Goal: Book appointment/travel/reservation

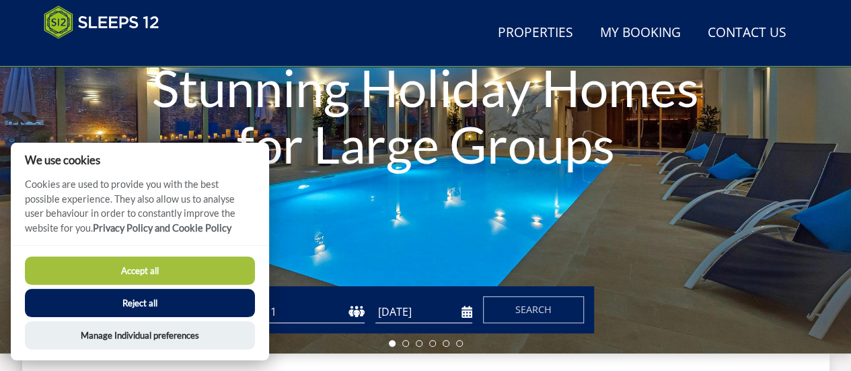
scroll to position [348, 0]
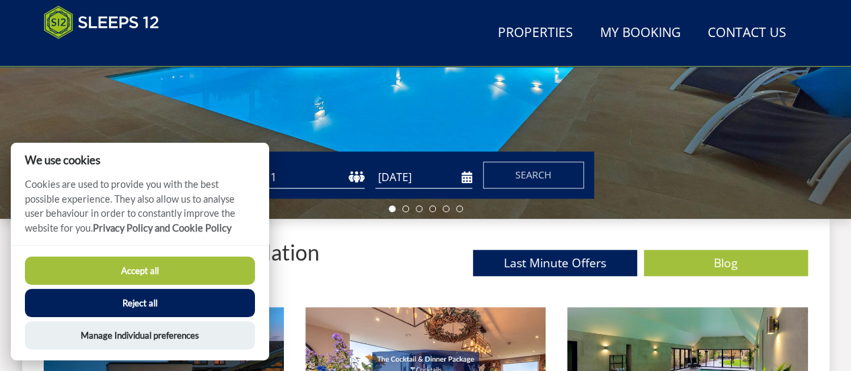
click at [143, 268] on button "Accept all" at bounding box center [140, 270] width 230 height 28
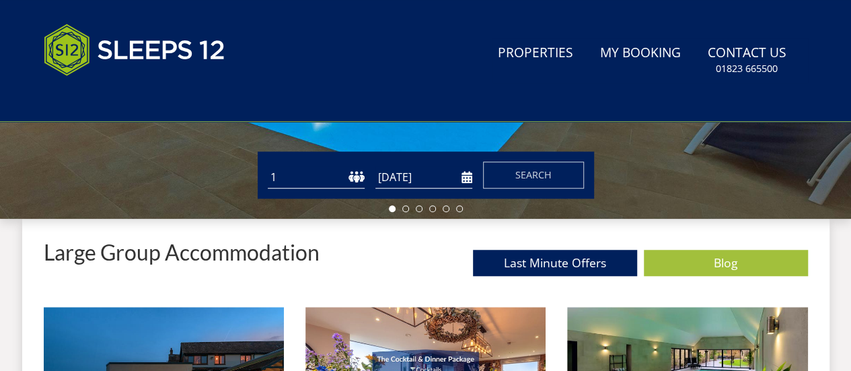
scroll to position [403, 0]
click at [350, 172] on select "1 2 3 4 5 6 7 8 9 10 11 12 13 14 15 16 17 18 19 20 21 22 23 24 25 26 27 28 29 3…" at bounding box center [316, 177] width 97 height 22
select select "25"
click at [268, 166] on select "1 2 3 4 5 6 7 8 9 10 11 12 13 14 15 16 17 18 19 20 21 22 23 24 25 26 27 28 29 3…" at bounding box center [316, 177] width 97 height 22
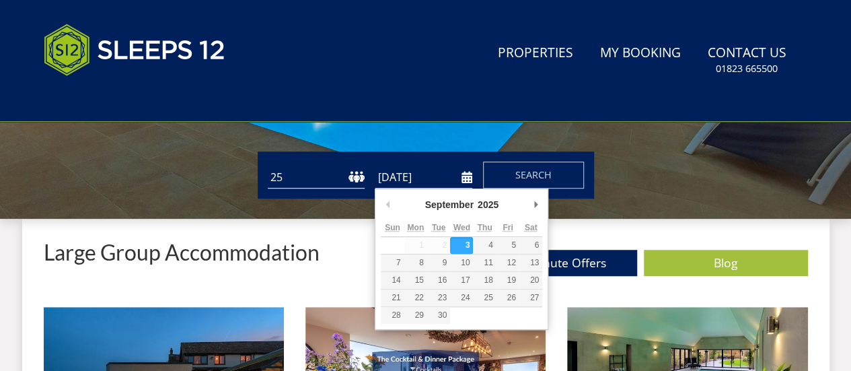
click at [464, 178] on input "[DATE]" at bounding box center [423, 177] width 97 height 22
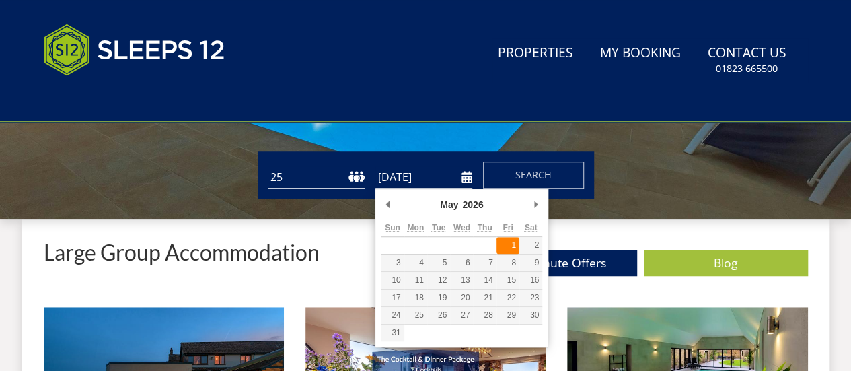
type input "[DATE]"
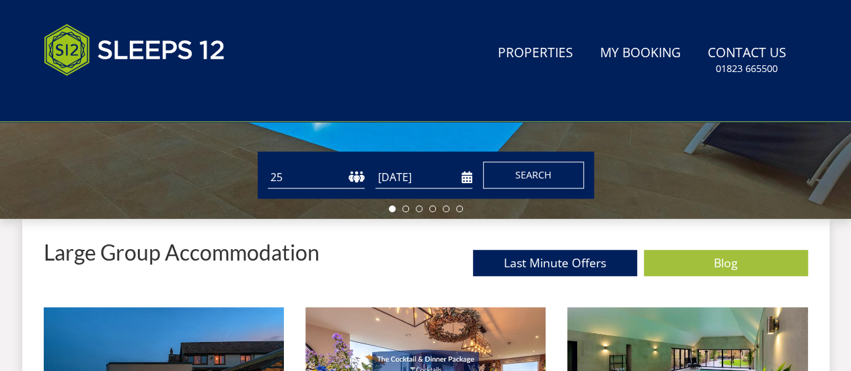
click at [533, 176] on span "Search" at bounding box center [533, 174] width 36 height 13
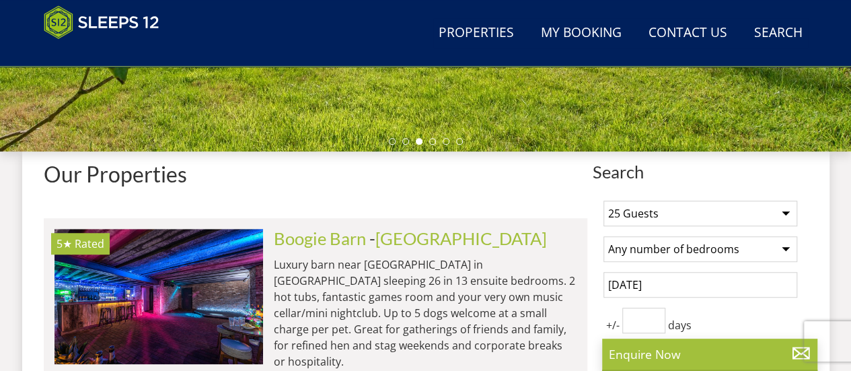
scroll to position [416, 0]
click at [782, 251] on select "Any number of bedrooms 1 Bedroom 2 Bedrooms 3 Bedrooms 4 Bedrooms 5 Bedrooms 6 …" at bounding box center [700, 249] width 194 height 26
select select "13"
click at [603, 236] on select "Any number of bedrooms 1 Bedroom 2 Bedrooms 3 Bedrooms 4 Bedrooms 5 Bedrooms 6 …" at bounding box center [700, 249] width 194 height 26
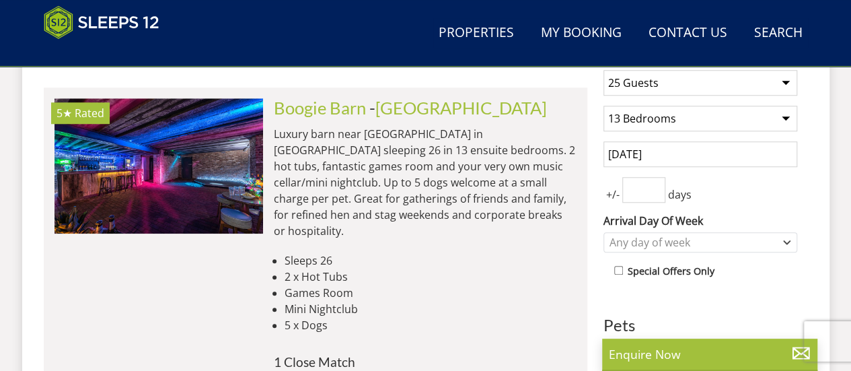
scroll to position [617, 0]
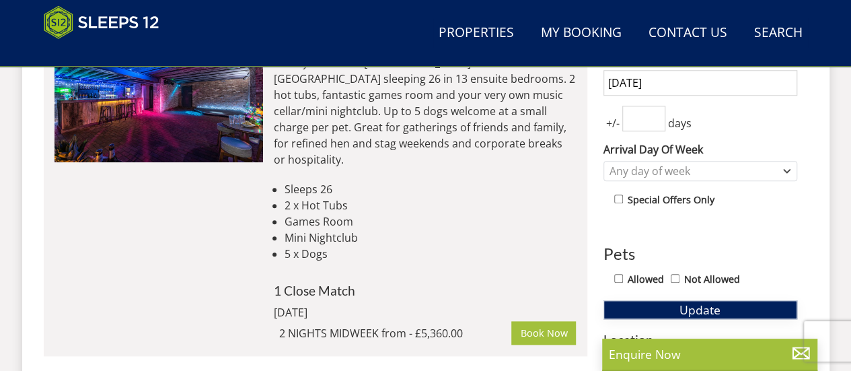
click at [705, 307] on span "Update" at bounding box center [699, 309] width 41 height 16
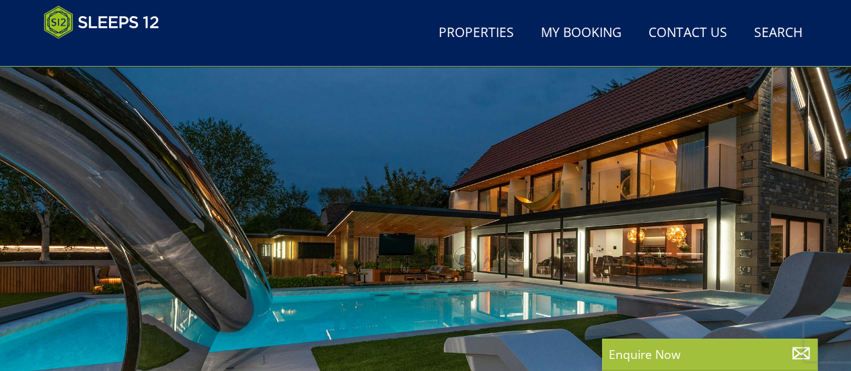
scroll to position [0, 0]
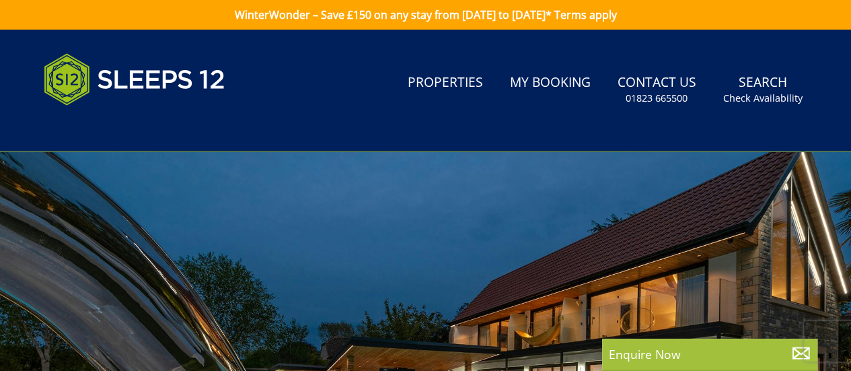
select select "25"
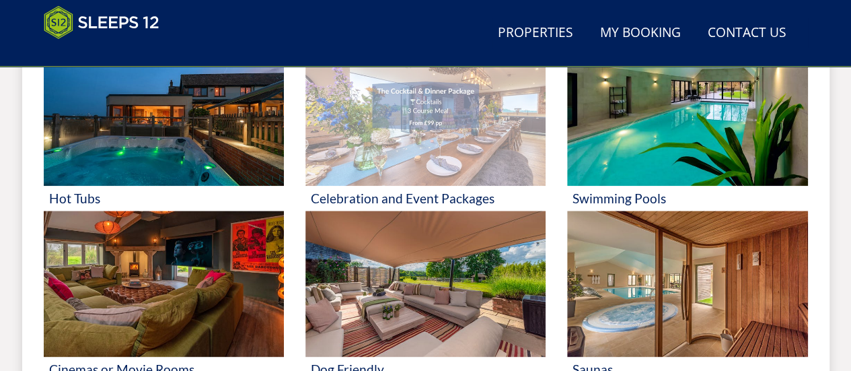
scroll to position [483, 0]
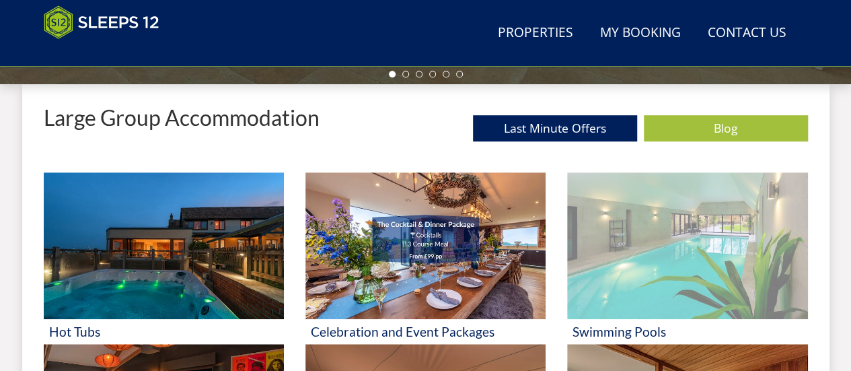
click at [662, 264] on img at bounding box center [687, 245] width 240 height 147
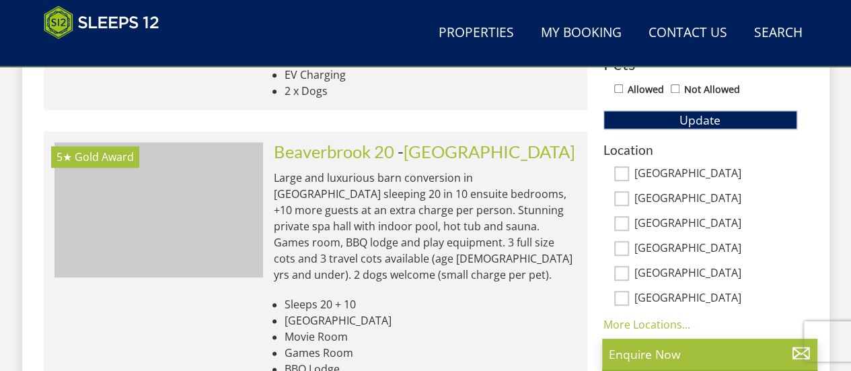
scroll to position [0, 8140]
click at [165, 186] on img at bounding box center [158, 209] width 208 height 134
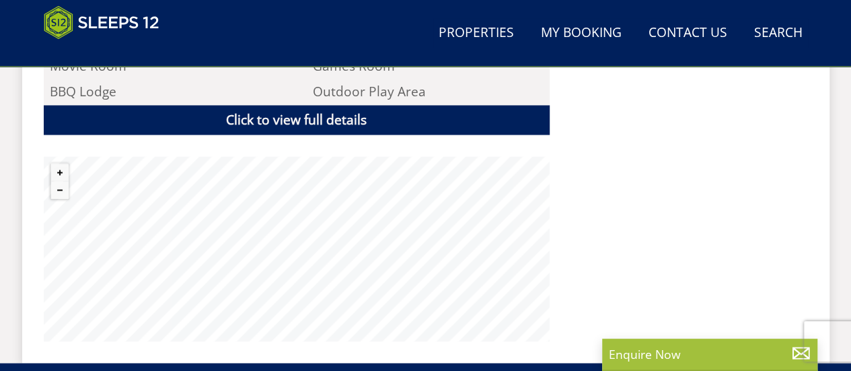
scroll to position [1009, 0]
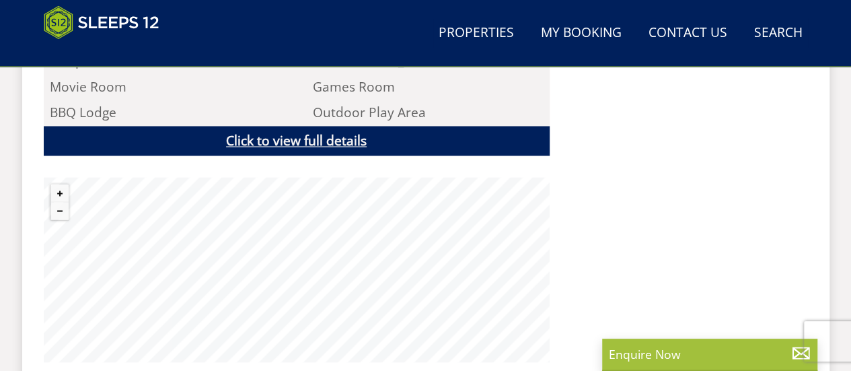
click at [304, 128] on link "Click to view full details" at bounding box center [297, 141] width 506 height 30
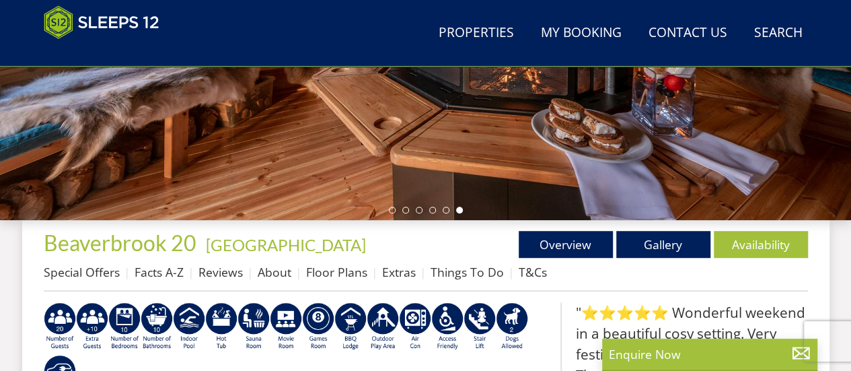
scroll to position [269, 0]
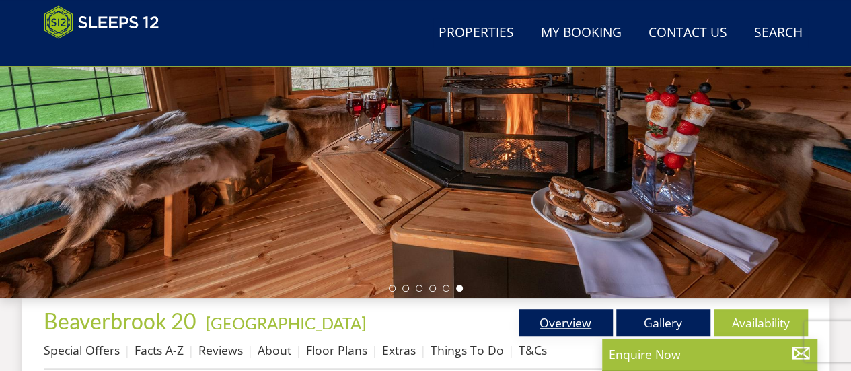
click at [564, 319] on link "Overview" at bounding box center [565, 322] width 94 height 27
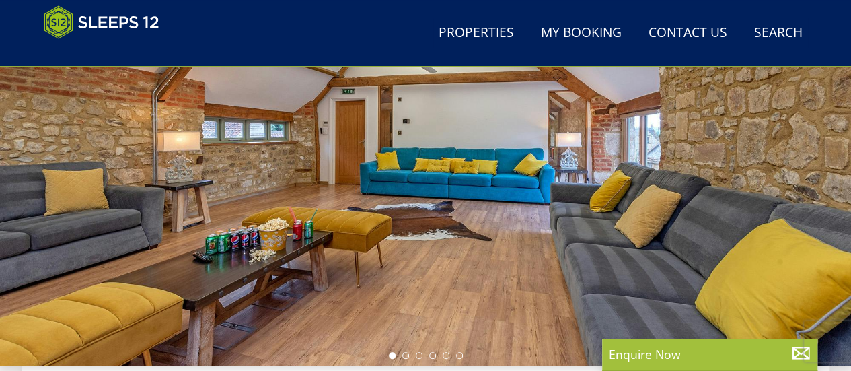
scroll to position [336, 0]
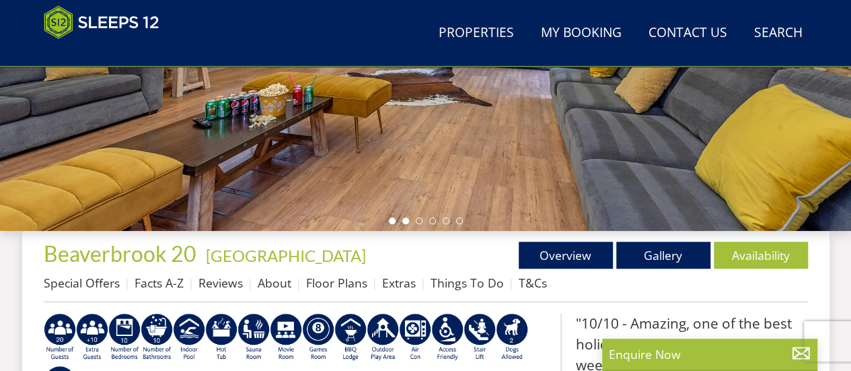
click at [407, 220] on li at bounding box center [405, 220] width 7 height 7
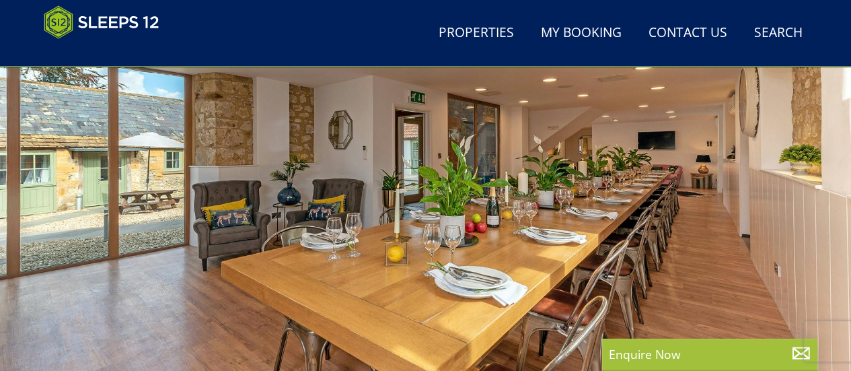
scroll to position [202, 0]
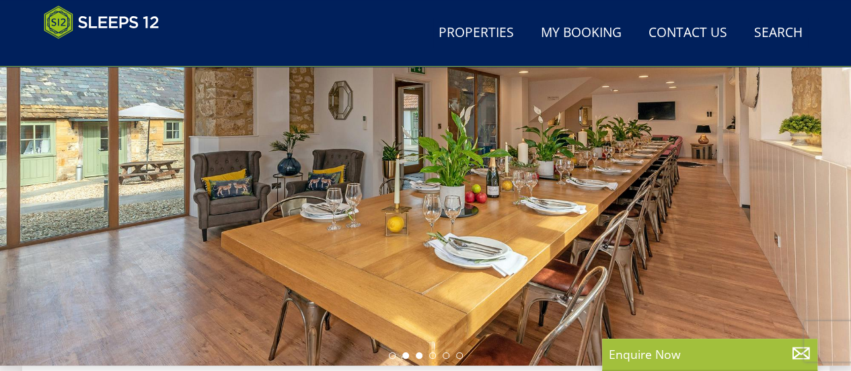
click at [420, 354] on li at bounding box center [419, 355] width 7 height 7
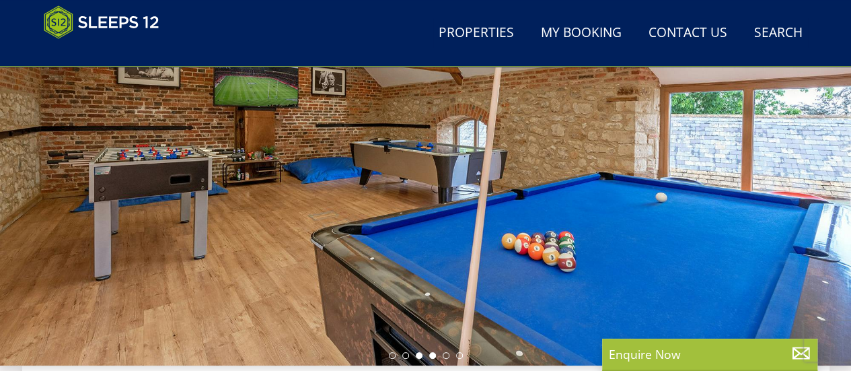
click at [434, 356] on li at bounding box center [432, 355] width 7 height 7
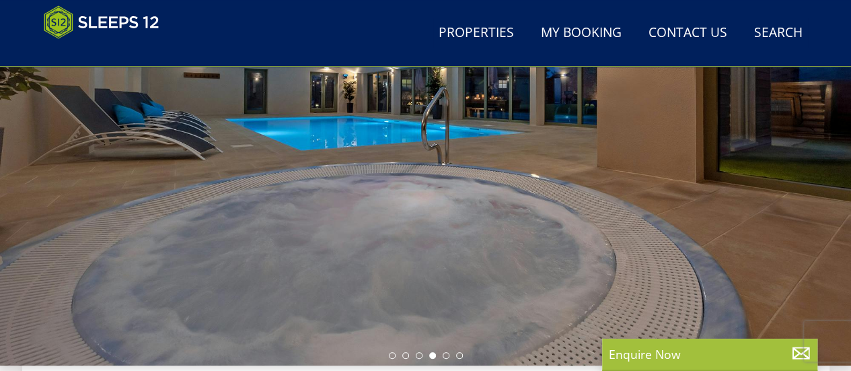
click at [449, 358] on ul at bounding box center [426, 355] width 74 height 7
click at [447, 357] on li at bounding box center [445, 355] width 7 height 7
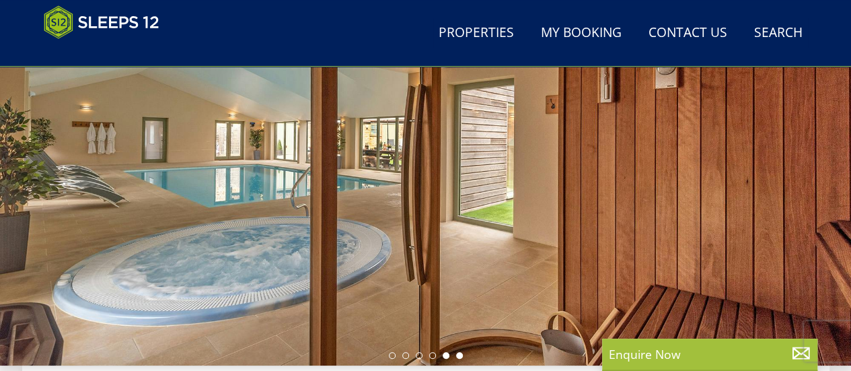
click at [460, 354] on li at bounding box center [459, 355] width 7 height 7
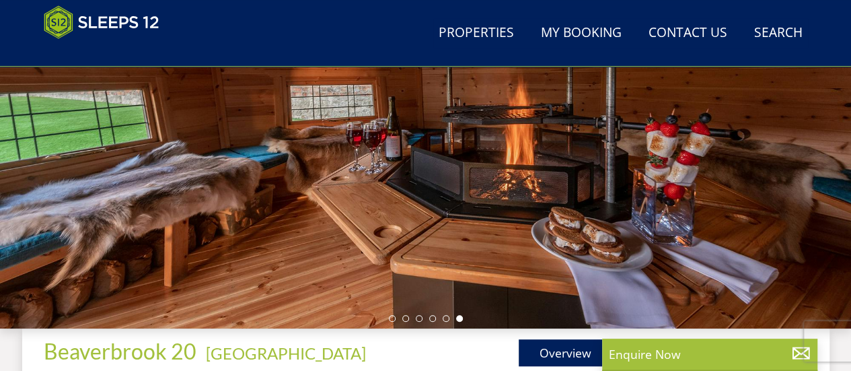
scroll to position [269, 0]
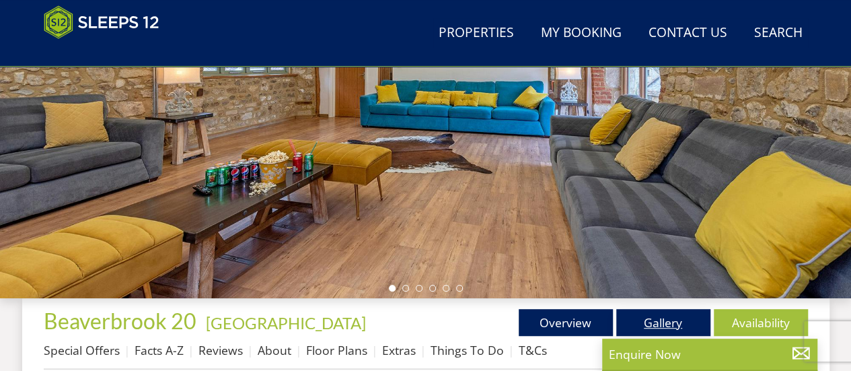
click at [659, 324] on link "Gallery" at bounding box center [663, 322] width 94 height 27
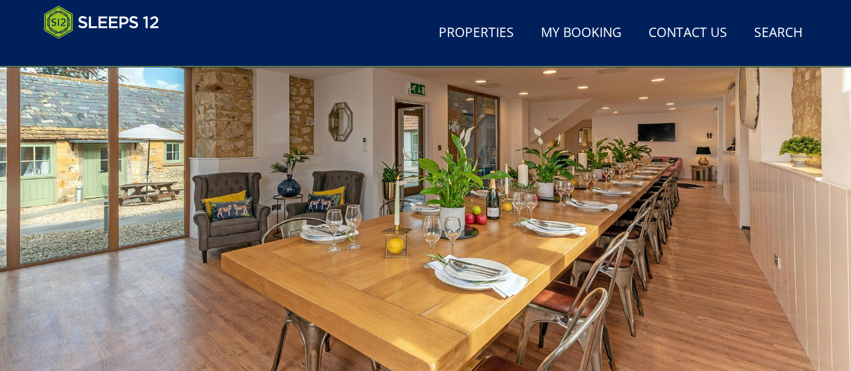
scroll to position [202, 0]
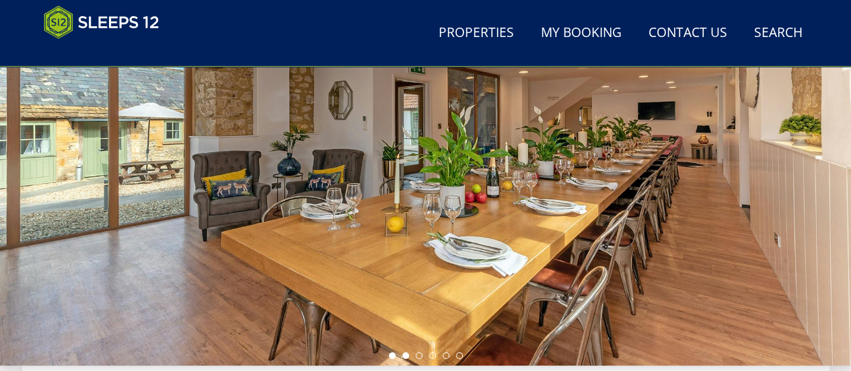
click at [406, 355] on li at bounding box center [405, 355] width 7 height 7
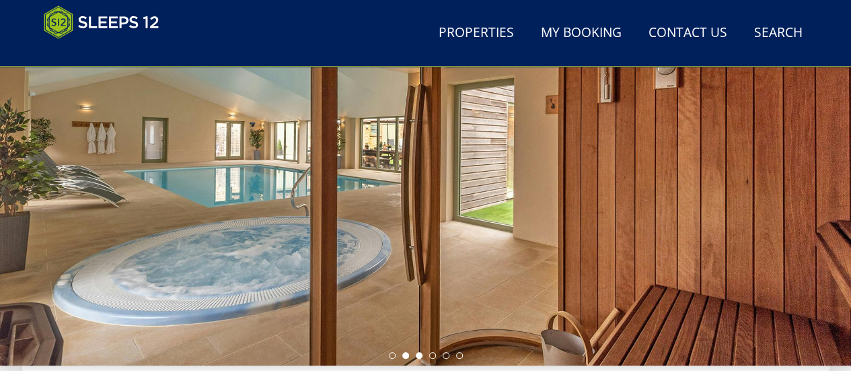
click at [416, 356] on li at bounding box center [419, 355] width 7 height 7
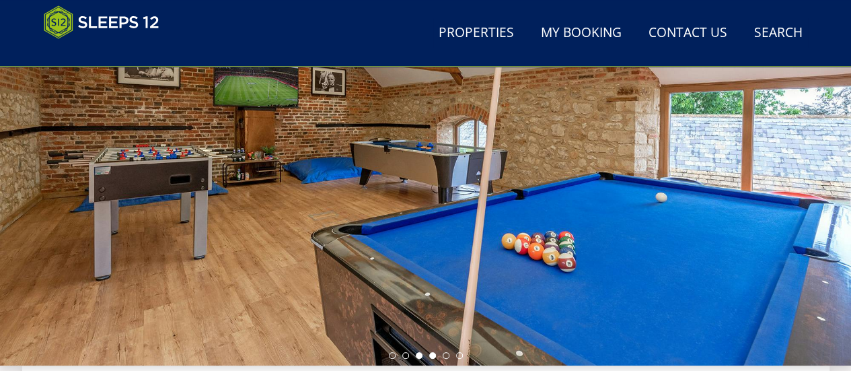
click at [434, 354] on li at bounding box center [432, 355] width 7 height 7
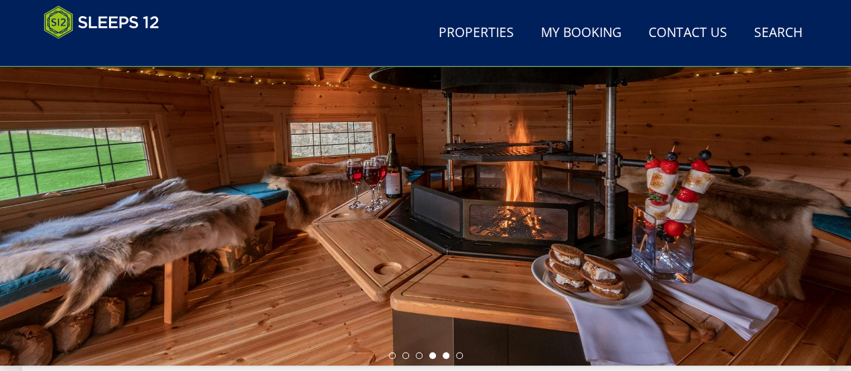
click at [444, 354] on li at bounding box center [445, 355] width 7 height 7
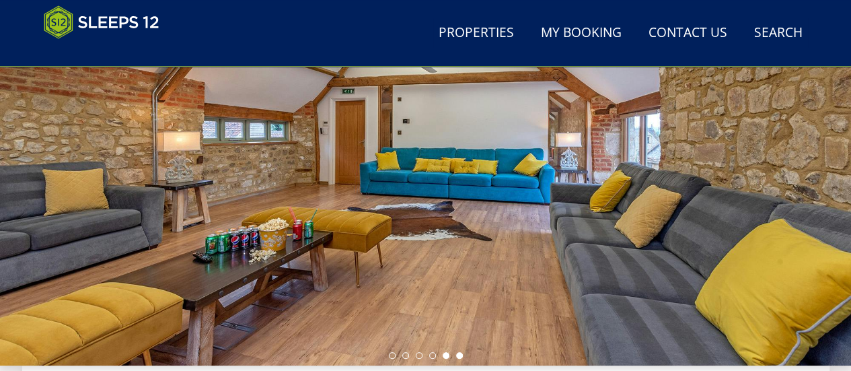
click at [458, 354] on li at bounding box center [459, 355] width 7 height 7
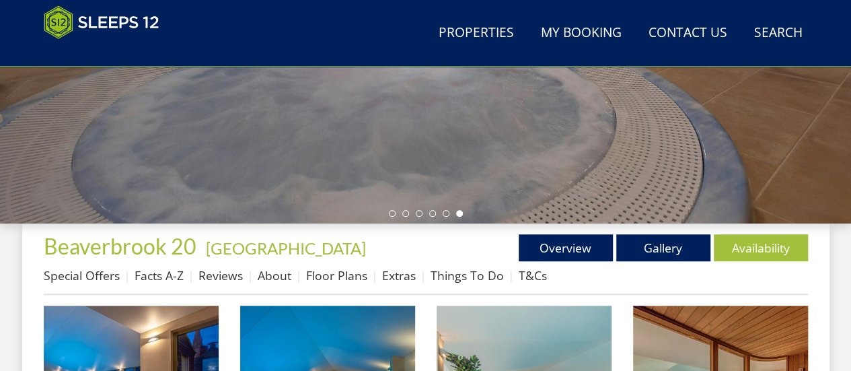
scroll to position [403, 0]
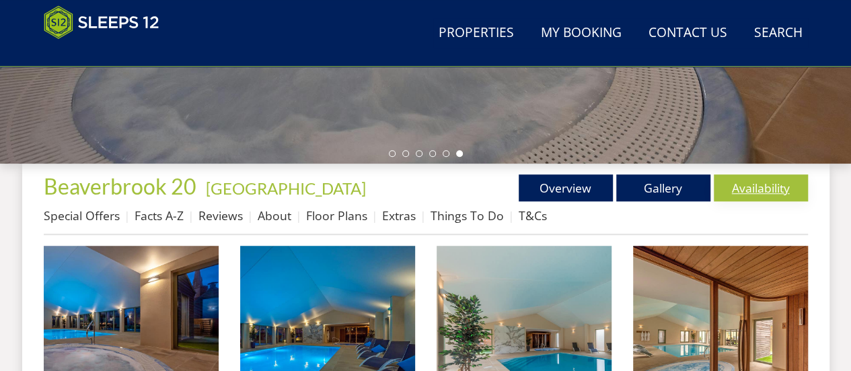
click at [757, 185] on link "Availability" at bounding box center [760, 187] width 94 height 27
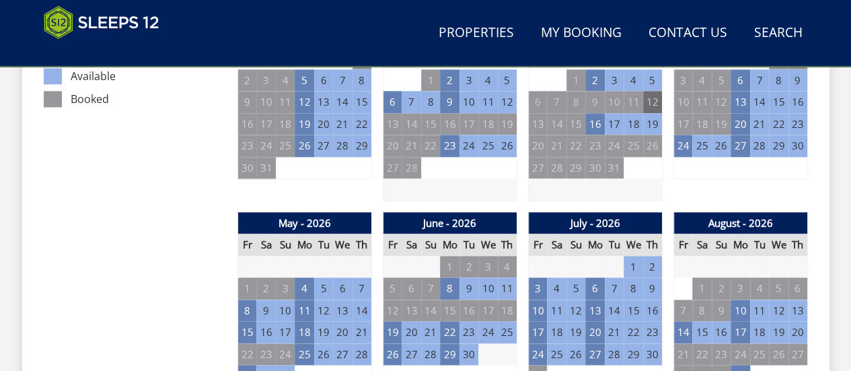
scroll to position [874, 0]
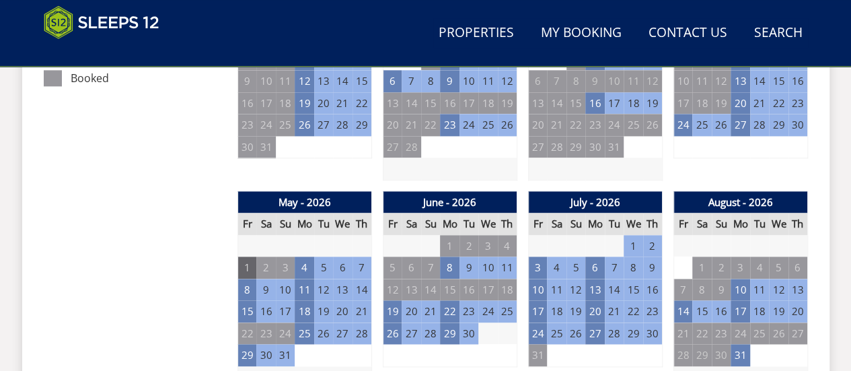
click at [247, 270] on td "1" at bounding box center [246, 267] width 19 height 22
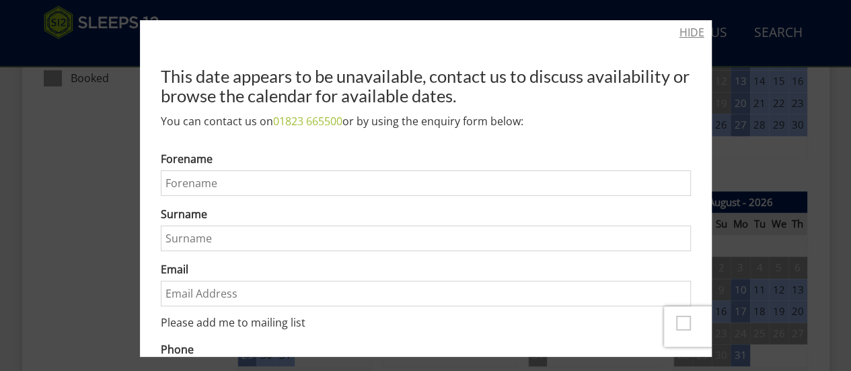
click at [683, 35] on link "HIDE" at bounding box center [691, 32] width 25 height 16
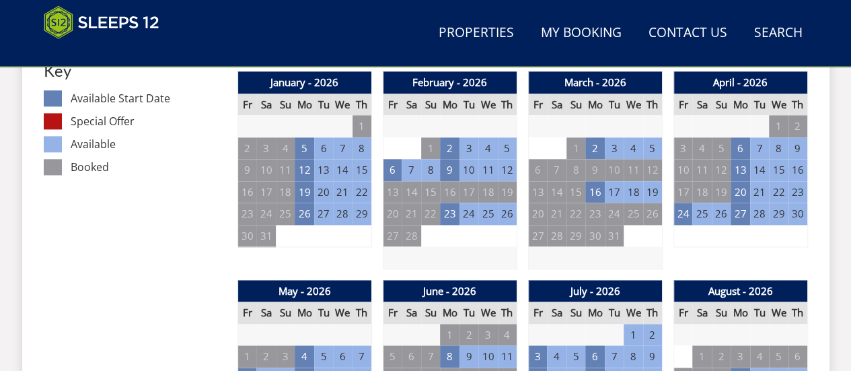
scroll to position [807, 0]
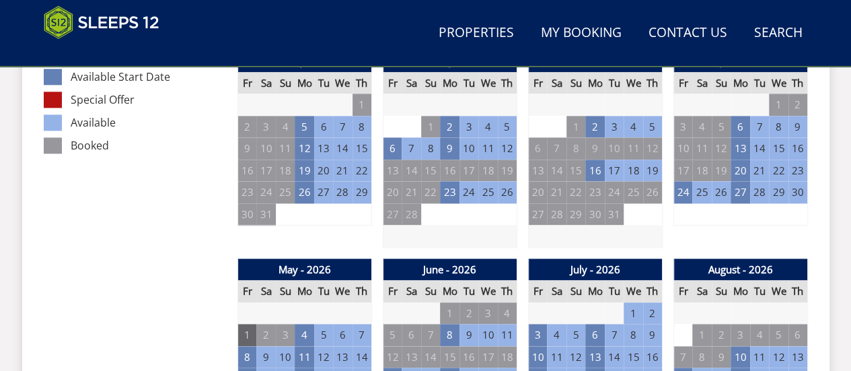
click at [243, 334] on td "1" at bounding box center [246, 334] width 19 height 22
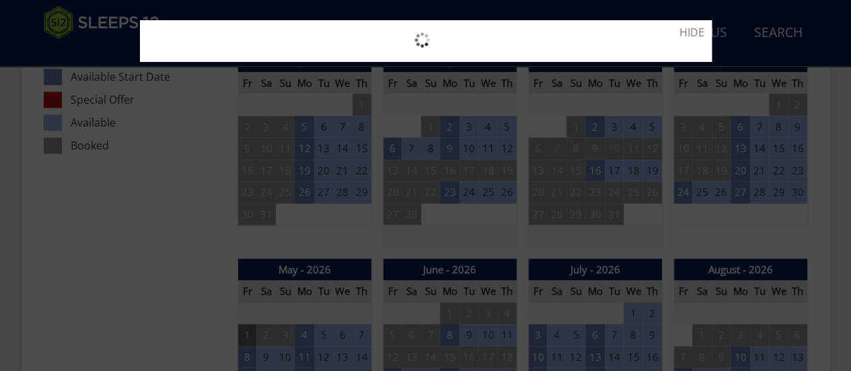
click at [243, 334] on div "HIDE" at bounding box center [425, 185] width 851 height 371
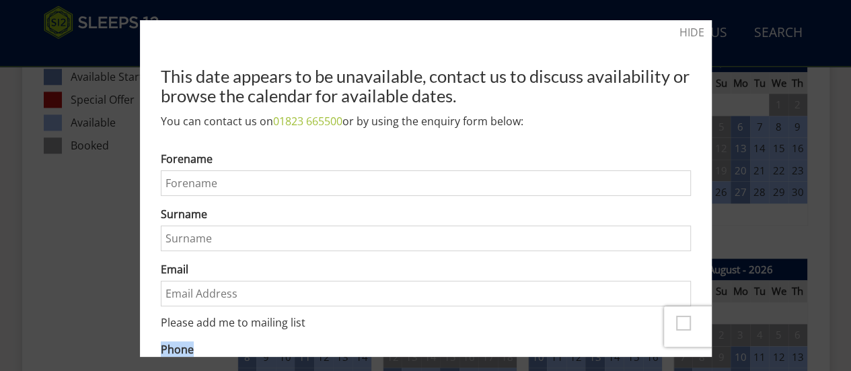
click at [679, 30] on link "HIDE" at bounding box center [691, 32] width 25 height 16
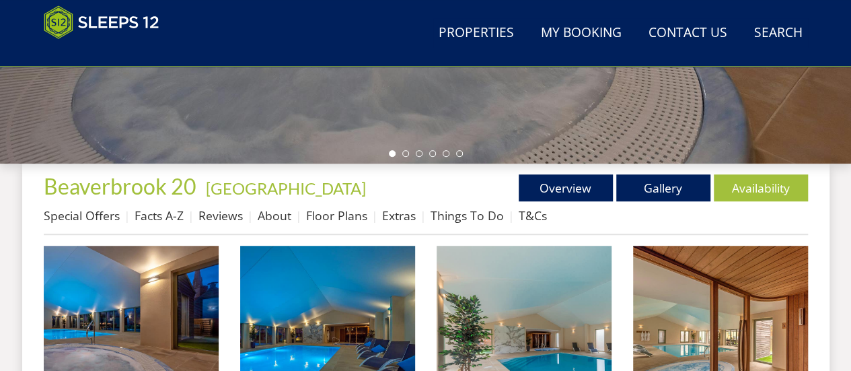
scroll to position [269, 0]
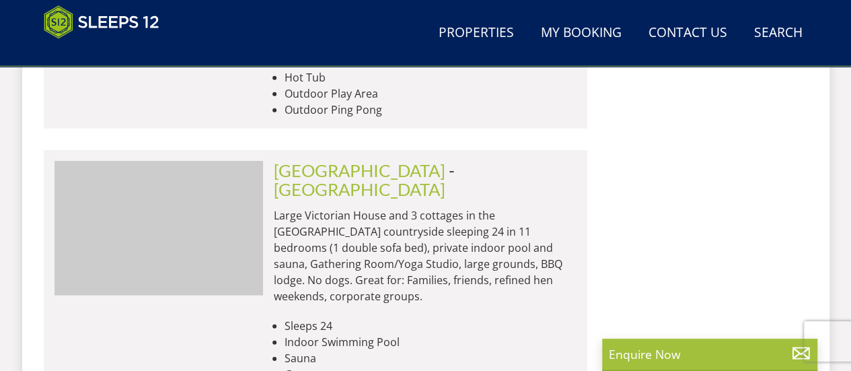
scroll to position [0, 11062]
click at [192, 191] on img at bounding box center [158, 228] width 208 height 134
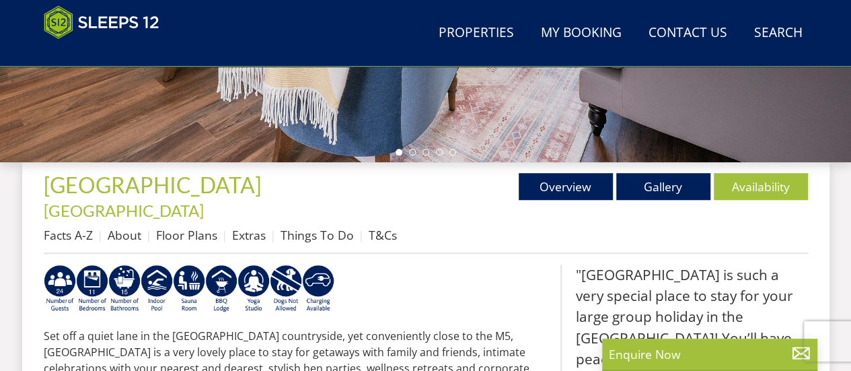
scroll to position [471, 0]
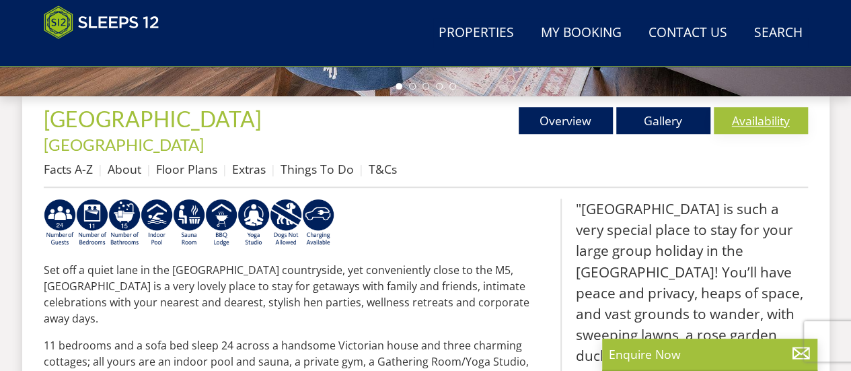
click at [753, 120] on link "Availability" at bounding box center [760, 120] width 94 height 27
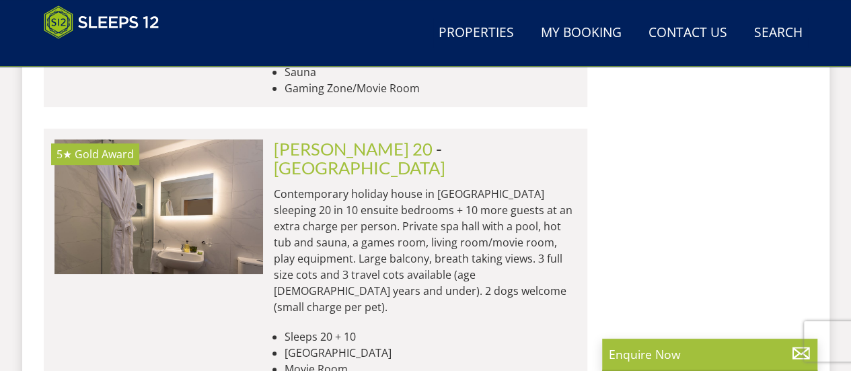
scroll to position [2623, 0]
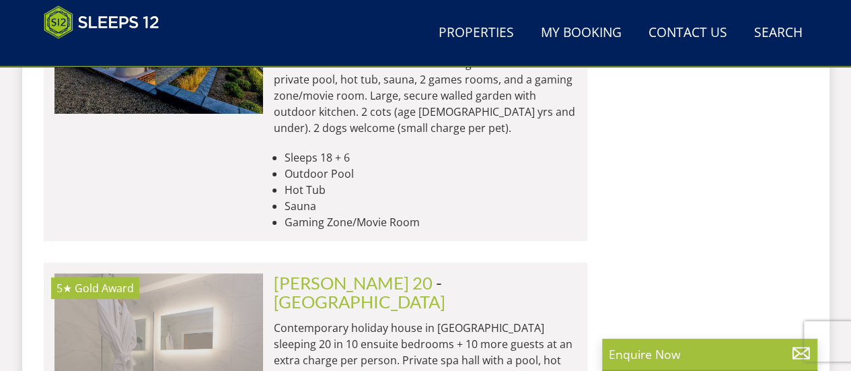
click at [164, 273] on img at bounding box center [158, 340] width 208 height 134
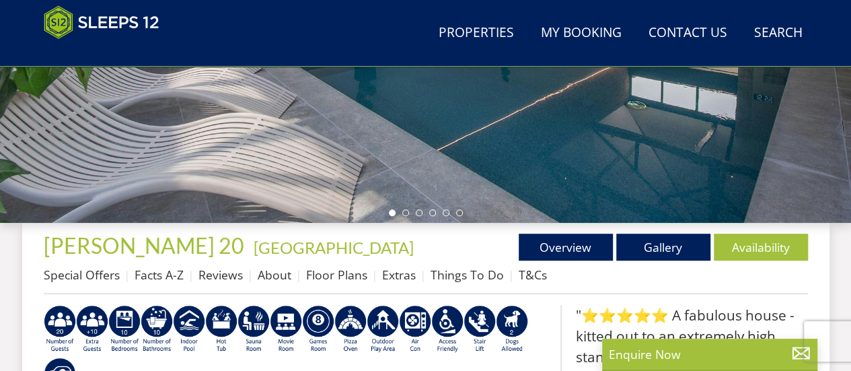
scroll to position [403, 0]
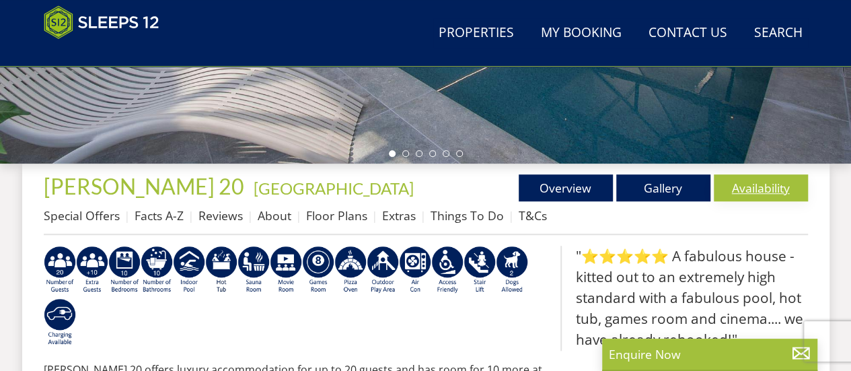
click at [760, 192] on link "Availability" at bounding box center [760, 187] width 94 height 27
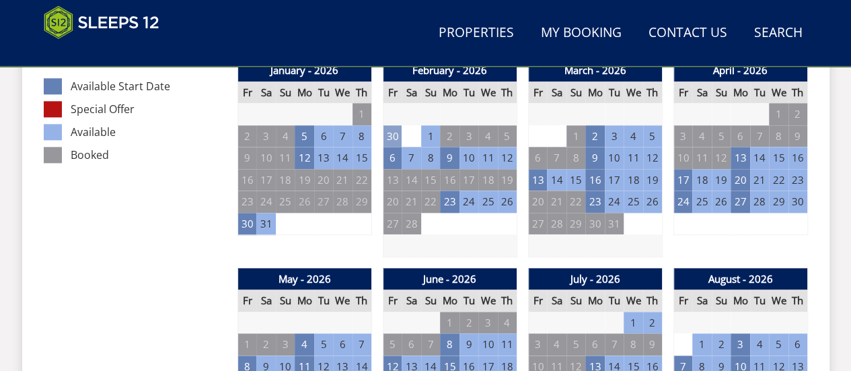
scroll to position [874, 0]
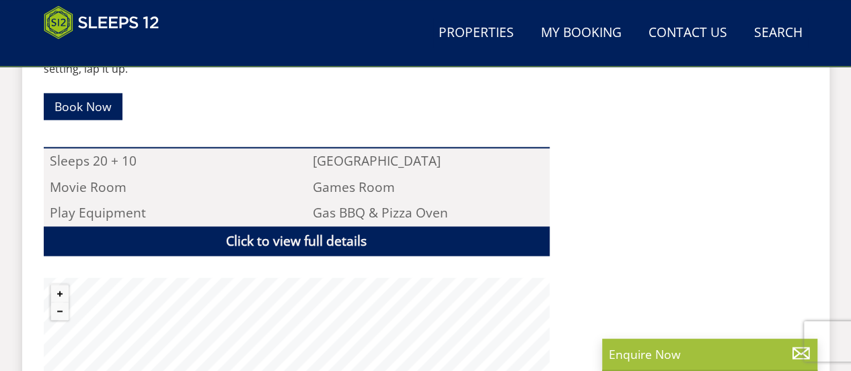
scroll to position [1009, 0]
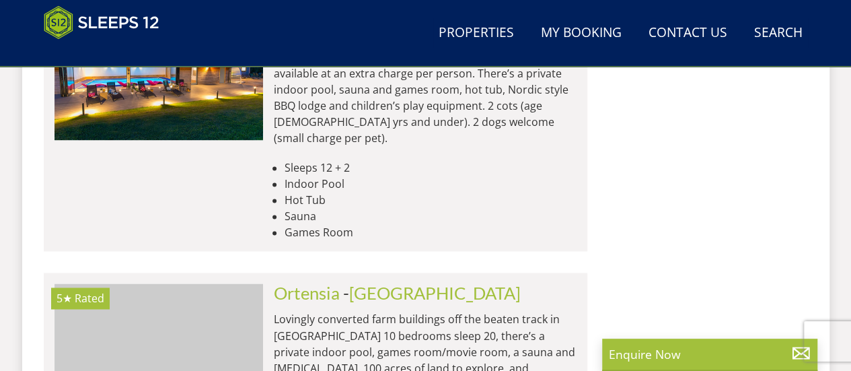
scroll to position [0, 11062]
click at [187, 283] on img at bounding box center [158, 350] width 208 height 134
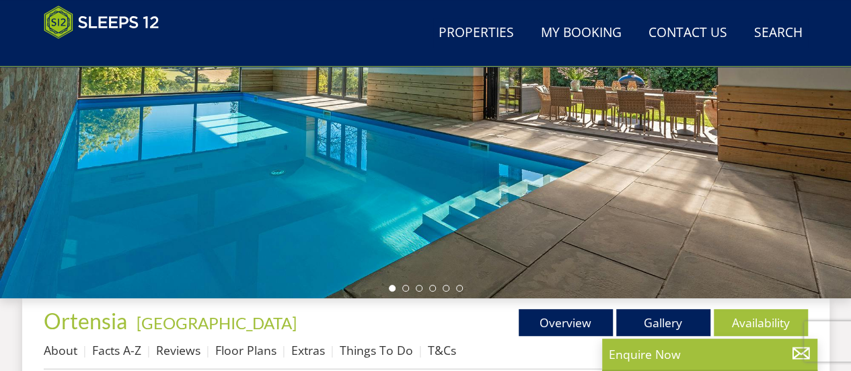
scroll to position [471, 0]
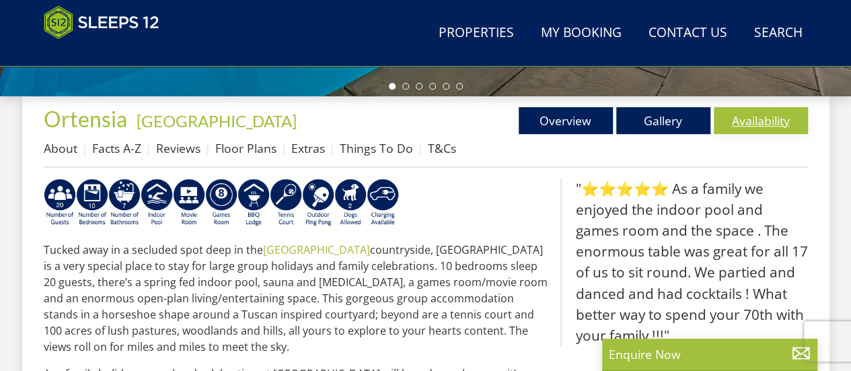
click at [765, 118] on link "Availability" at bounding box center [760, 120] width 94 height 27
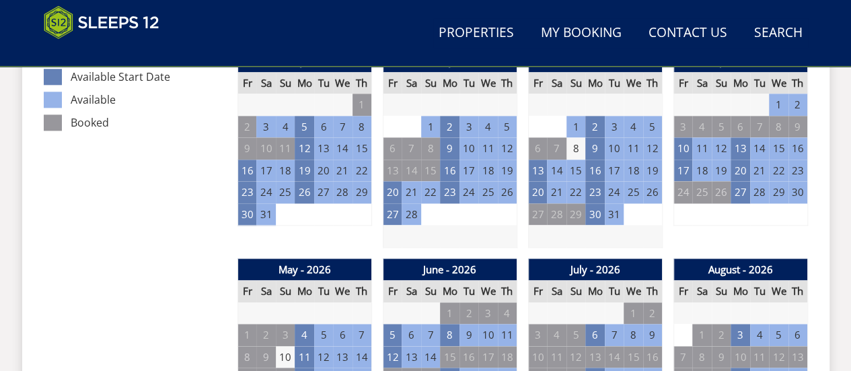
scroll to position [941, 0]
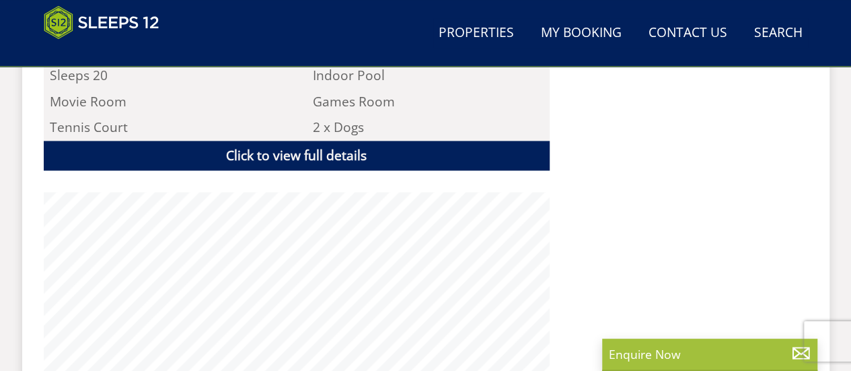
scroll to position [471, 0]
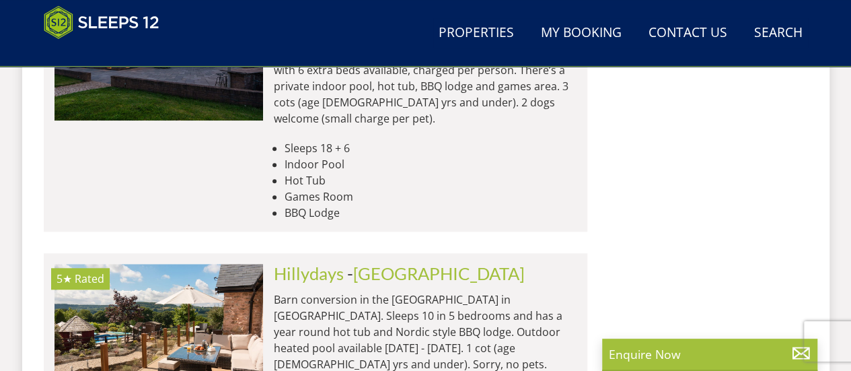
scroll to position [0, 3966]
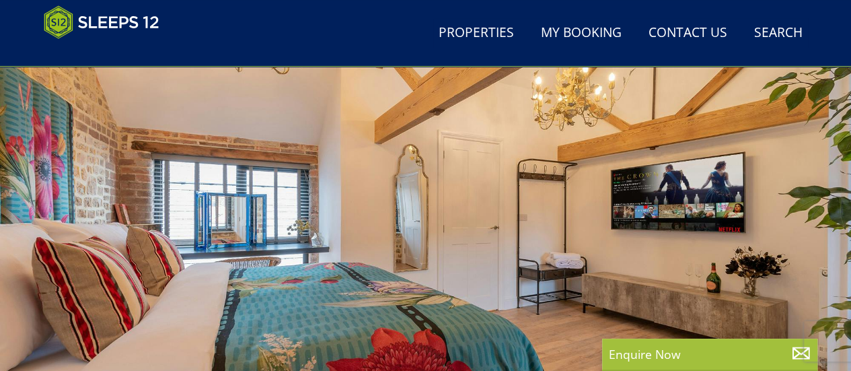
scroll to position [269, 0]
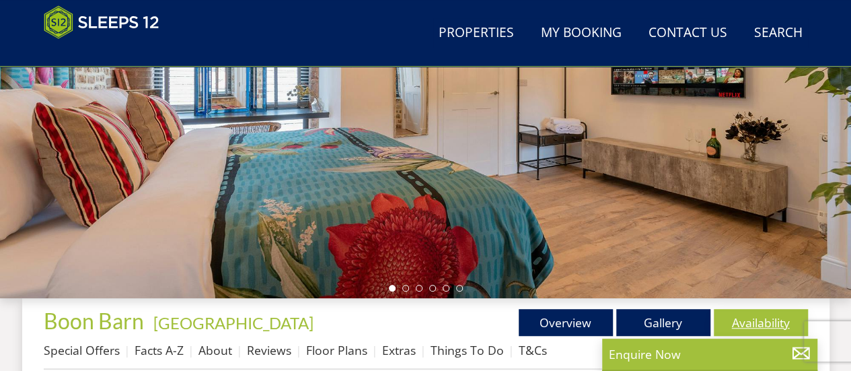
click at [741, 318] on link "Availability" at bounding box center [760, 322] width 94 height 27
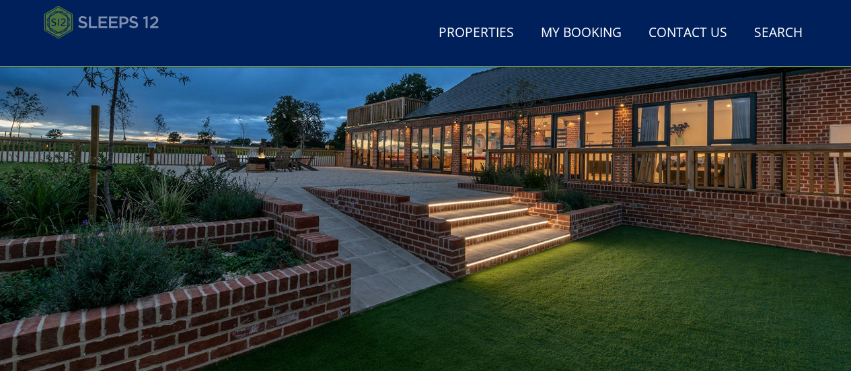
scroll to position [134, 0]
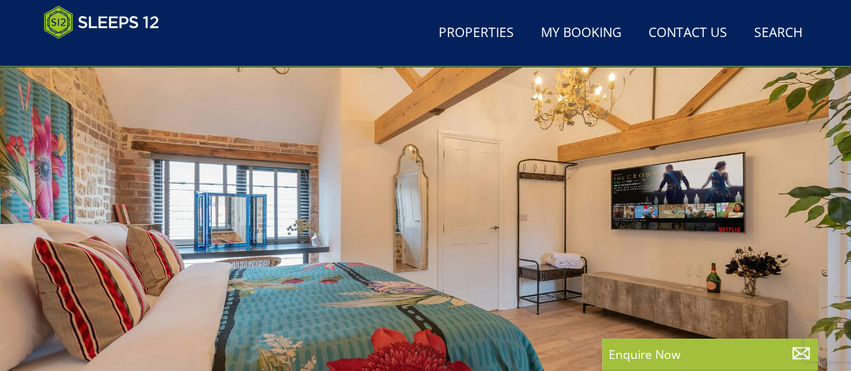
scroll to position [269, 0]
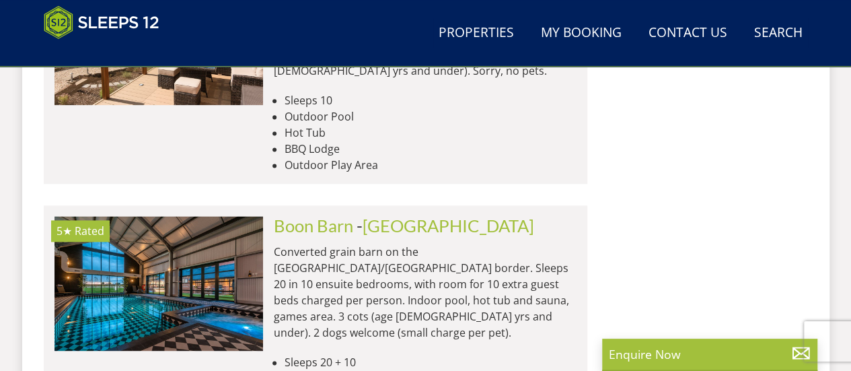
scroll to position [5969, 0]
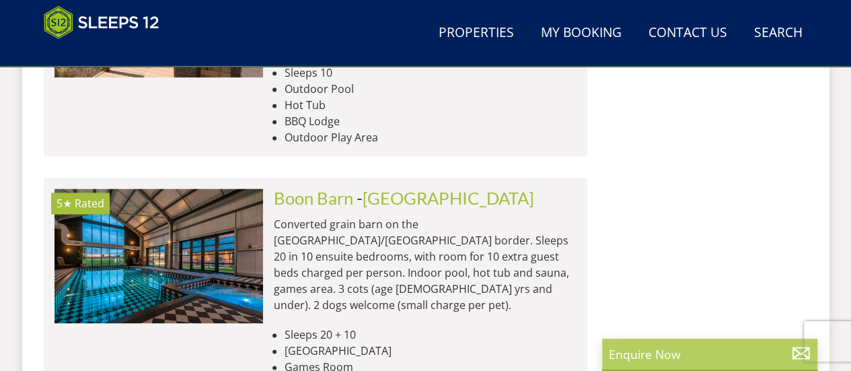
click at [668, 352] on p "Enquire Now" at bounding box center [710, 353] width 202 height 17
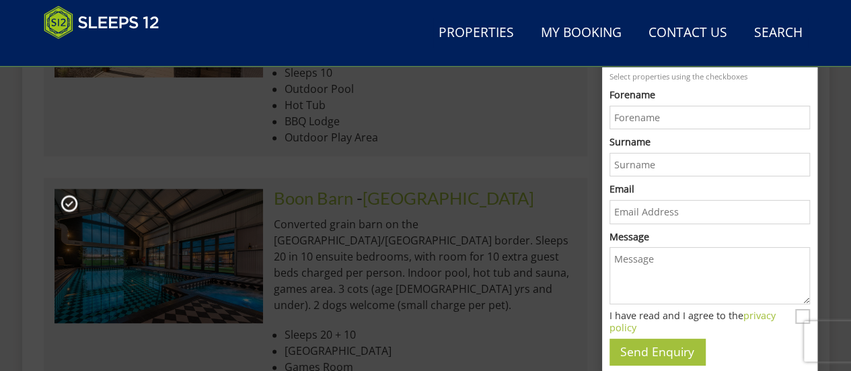
scroll to position [0, 0]
click at [645, 120] on input "Forename" at bounding box center [709, 118] width 200 height 24
type input "Kam"
type input "[PERSON_NAME]"
type input "[EMAIL_ADDRESS][PERSON_NAME][DOMAIN_NAME]"
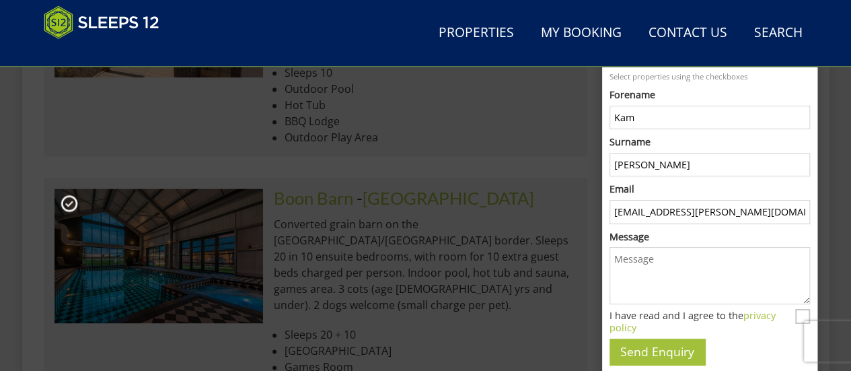
click at [643, 259] on textarea "Message" at bounding box center [709, 275] width 200 height 57
click at [631, 274] on textarea "Hi, Looking for a cottage sleeps 21 adults, 4" at bounding box center [709, 275] width 200 height 57
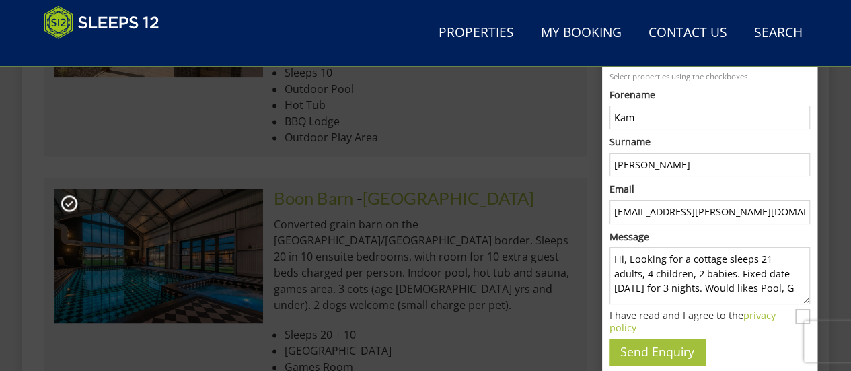
scroll to position [5, 0]
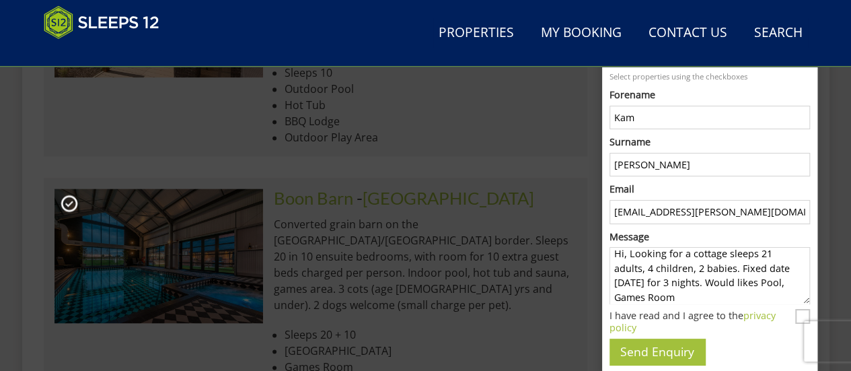
type textarea "Hi, Looking for a cottage sleeps 21 adults, 4 children, 2 babies. Fixed date [D…"
click at [805, 320] on input "I have read and I agree to the privacy policy" at bounding box center [802, 316] width 15 height 15
checkbox input "true"
click at [717, 297] on textarea "Hi, Looking for a cottage sleeps 21 adults, 4 children, 2 babies. Fixed date [D…" at bounding box center [709, 275] width 200 height 57
type textarea "Hi, Looking for a cottage sleeps 21 adults, 4 children, 2 babies. Fixed date [D…"
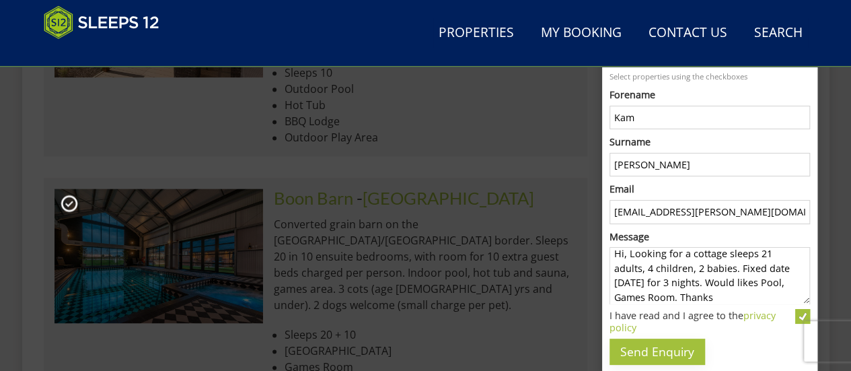
click at [666, 350] on button "Send Enquiry" at bounding box center [656, 351] width 95 height 26
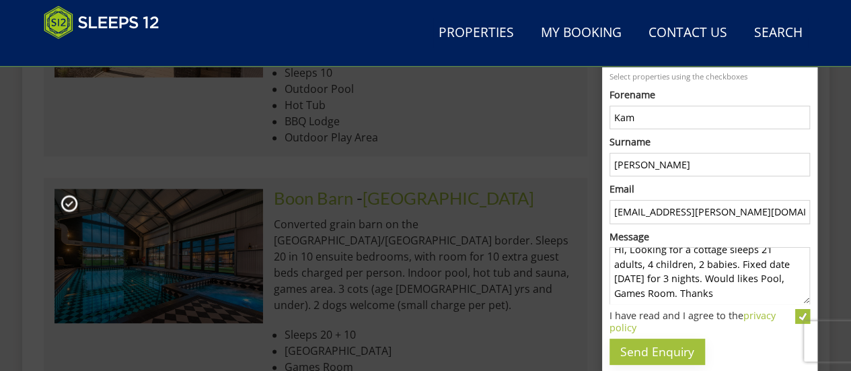
click at [661, 352] on button "Send Enquiry" at bounding box center [656, 351] width 95 height 26
click at [784, 344] on div "Send Enquiry" at bounding box center [709, 351] width 200 height 26
click at [775, 342] on div "Send Enquiry" at bounding box center [709, 351] width 200 height 26
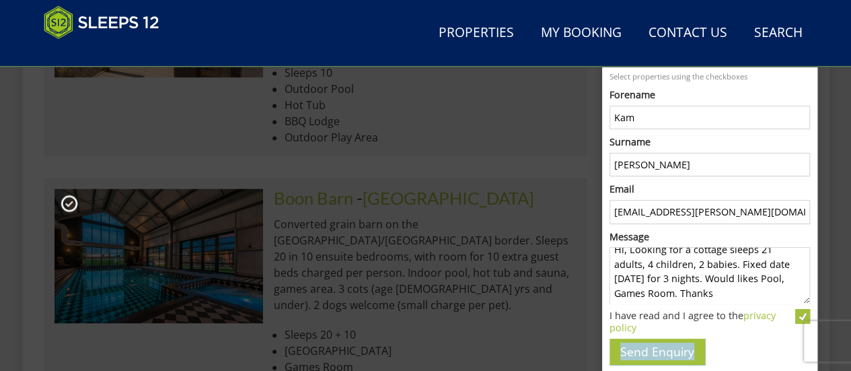
click at [807, 315] on input "I have read and I agree to the privacy policy" at bounding box center [802, 316] width 15 height 15
click at [778, 324] on label "I have read and I agree to the privacy policy" at bounding box center [699, 321] width 181 height 24
click at [795, 323] on input "I have read and I agree to the privacy policy" at bounding box center [802, 316] width 15 height 15
click at [802, 311] on input "I have read and I agree to the privacy policy" at bounding box center [802, 316] width 15 height 15
click at [670, 348] on button "Send Enquiry" at bounding box center [656, 351] width 95 height 26
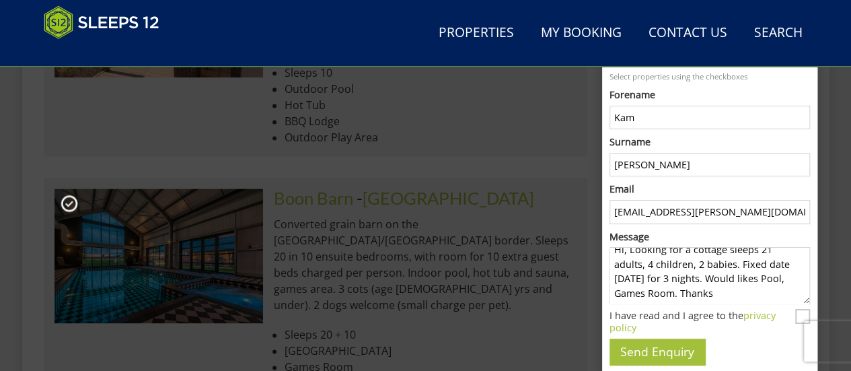
click at [775, 108] on input "Kam" at bounding box center [709, 118] width 200 height 24
click at [796, 315] on input "I have read and I agree to the privacy policy" at bounding box center [802, 316] width 15 height 15
checkbox input "true"
click at [650, 346] on button "Send Enquiry" at bounding box center [656, 351] width 95 height 26
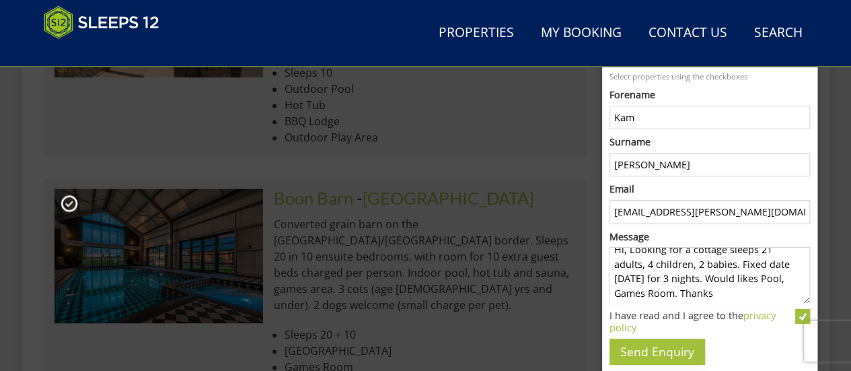
click at [654, 351] on button "Send Enquiry" at bounding box center [656, 351] width 95 height 26
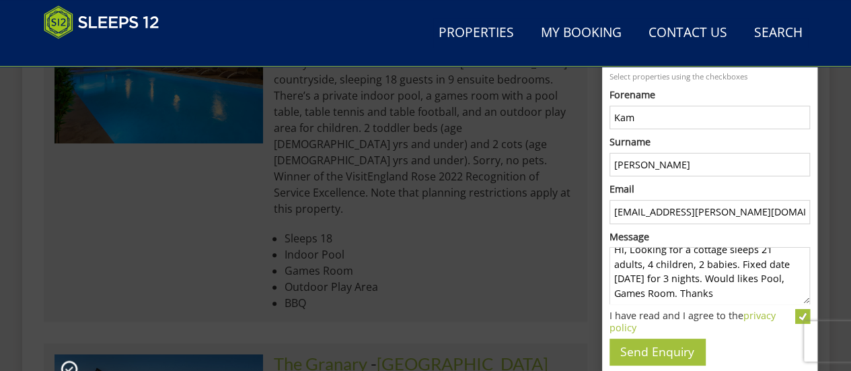
scroll to position [5230, 0]
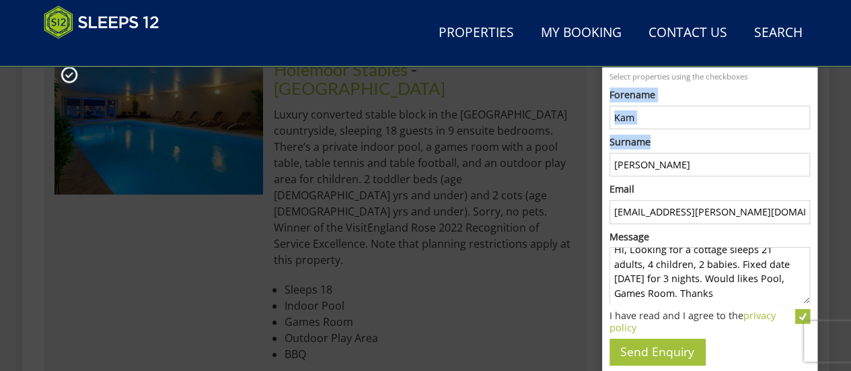
drag, startPoint x: 784, startPoint y: 78, endPoint x: 775, endPoint y: 142, distance: 64.6
click at [775, 142] on form "Properties Select properties using the checkboxes Forename [PERSON_NAME] Surnam…" at bounding box center [710, 205] width 214 height 319
click at [758, 78] on p "Select properties using the checkboxes" at bounding box center [709, 76] width 200 height 11
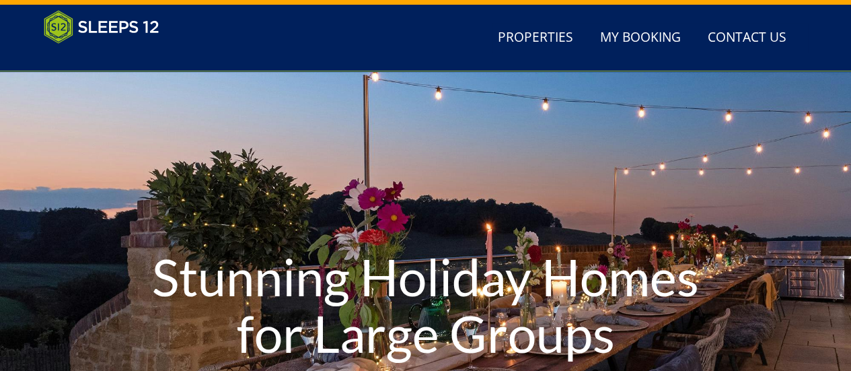
scroll to position [293, 0]
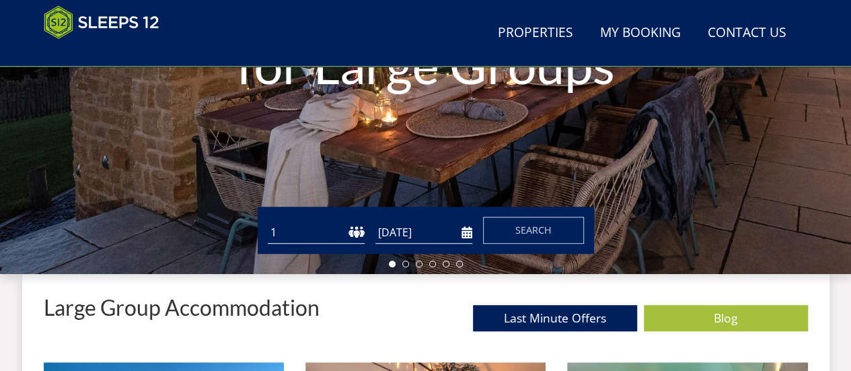
click at [355, 236] on select "1 2 3 4 5 6 7 8 9 10 11 12 13 14 15 16 17 18 19 20 21 22 23 24 25 26 27 28 29 3…" at bounding box center [316, 232] width 97 height 22
select select "25"
click at [268, 221] on select "1 2 3 4 5 6 7 8 9 10 11 12 13 14 15 16 17 18 19 20 21 22 23 24 25 26 27 28 29 3…" at bounding box center [316, 232] width 97 height 22
click at [464, 236] on input "[DATE]" at bounding box center [423, 232] width 97 height 22
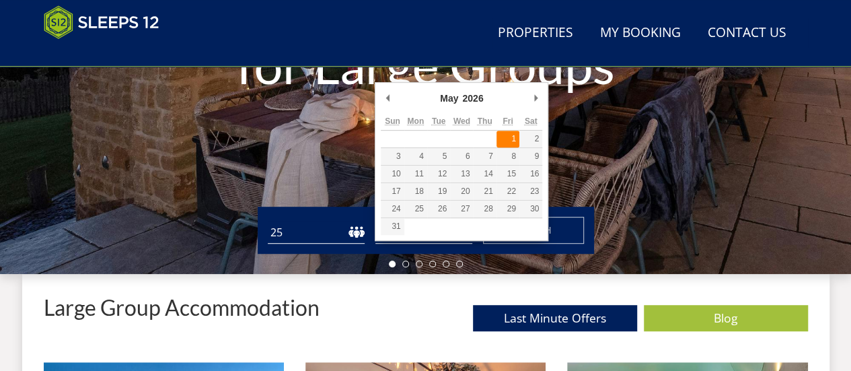
type input "[DATE]"
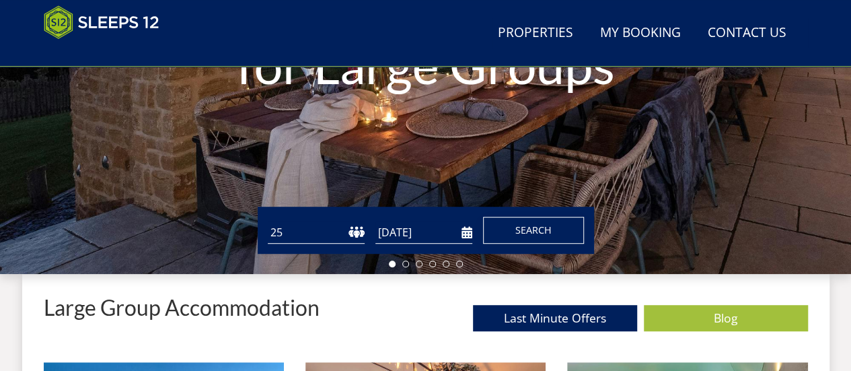
click at [545, 230] on span "Search" at bounding box center [533, 229] width 36 height 13
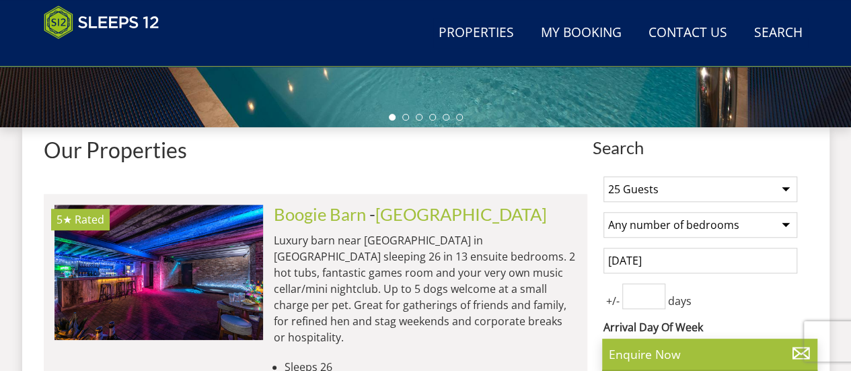
scroll to position [471, 0]
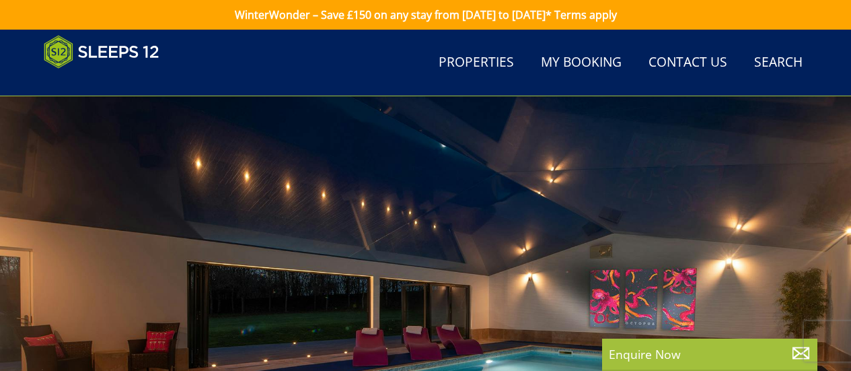
scroll to position [471, 0]
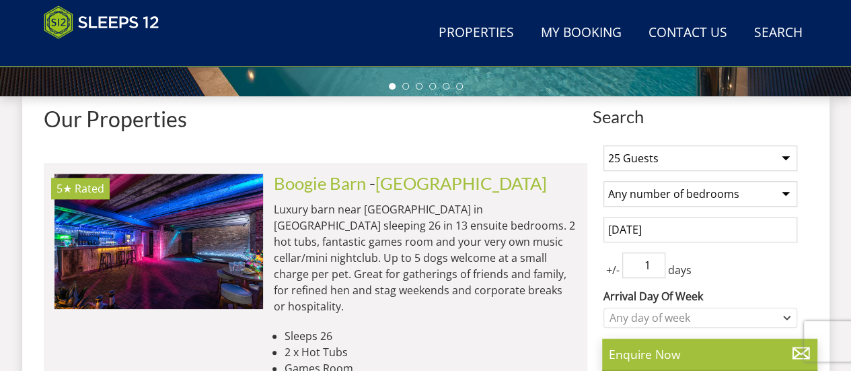
click at [656, 260] on input "1" at bounding box center [643, 265] width 43 height 26
click at [656, 260] on input "2" at bounding box center [643, 265] width 43 height 26
click at [656, 260] on input "3" at bounding box center [643, 265] width 43 height 26
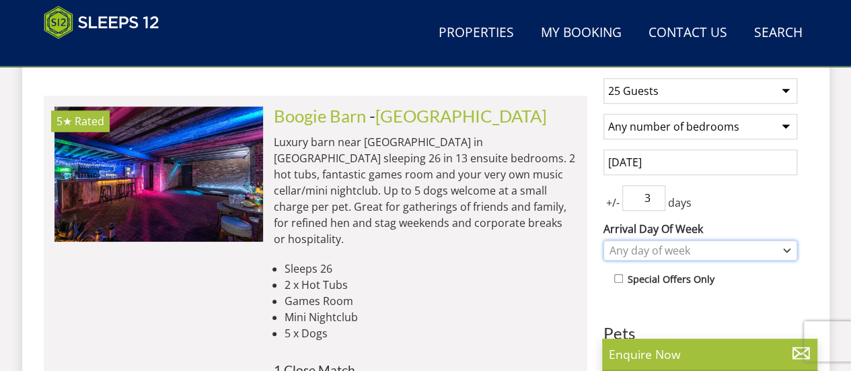
click at [789, 251] on icon "Combobox" at bounding box center [786, 250] width 7 height 8
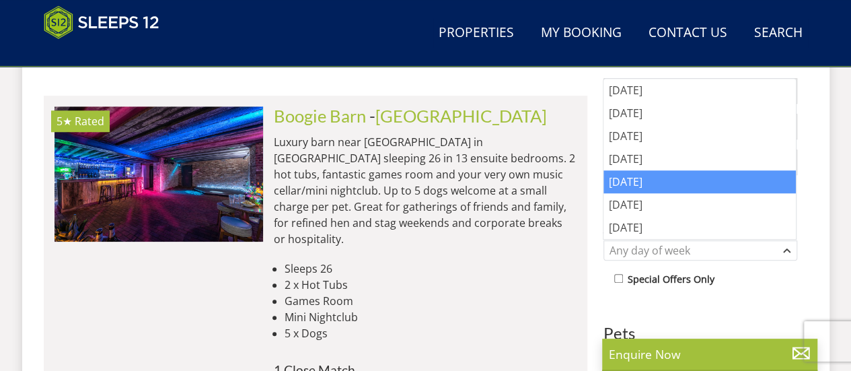
click at [625, 185] on div "[DATE]" at bounding box center [699, 181] width 192 height 23
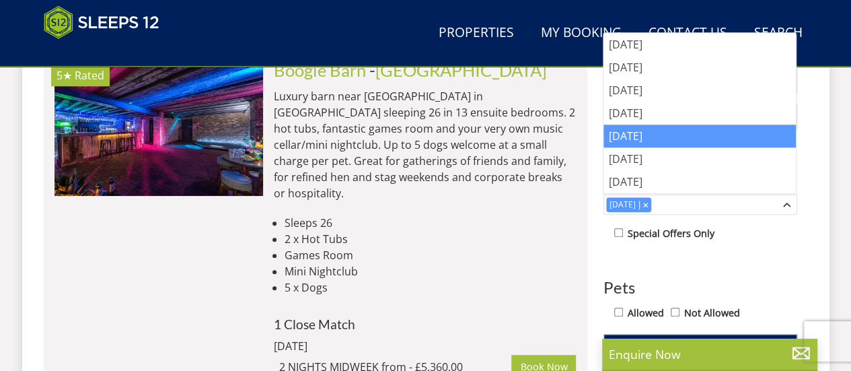
scroll to position [605, 0]
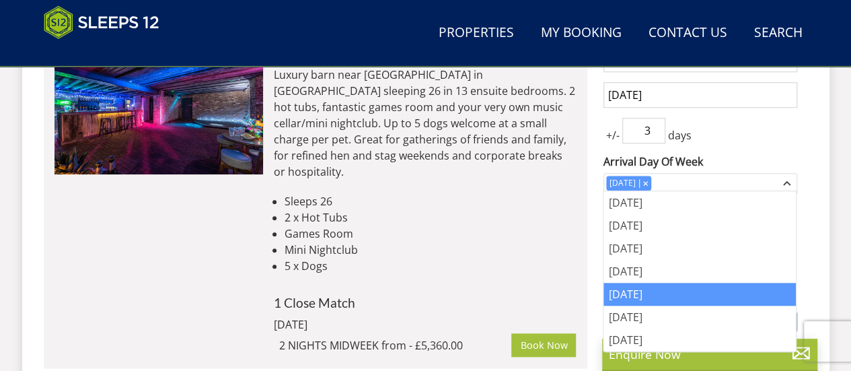
click at [540, 258] on li "5 x Dogs" at bounding box center [430, 266] width 292 height 16
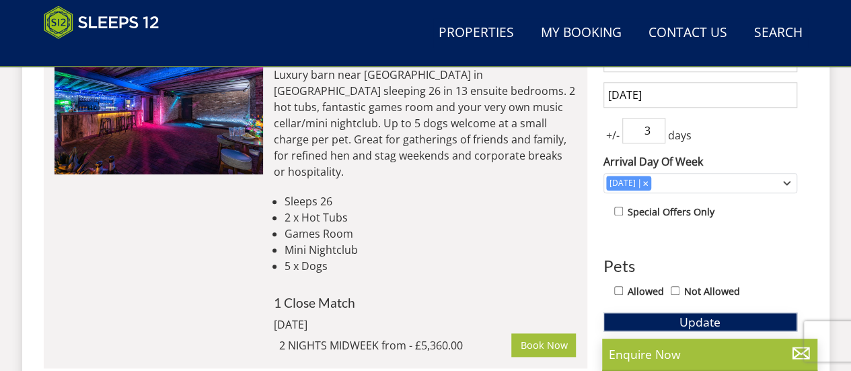
click at [701, 318] on span "Update" at bounding box center [699, 321] width 41 height 16
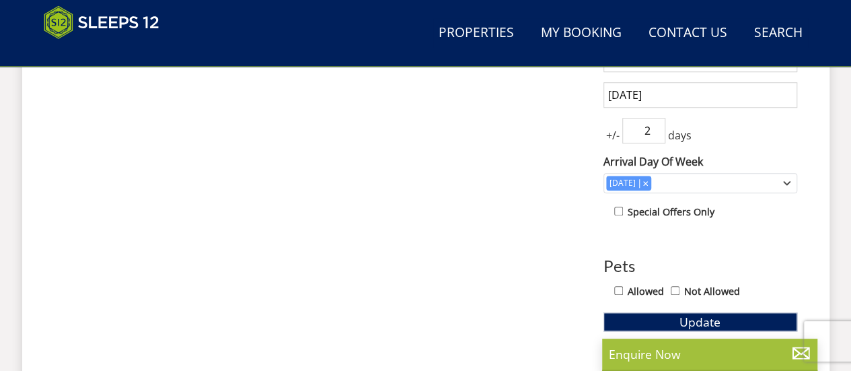
click at [656, 130] on input "2" at bounding box center [643, 131] width 43 height 26
click at [656, 130] on input "1" at bounding box center [643, 131] width 43 height 26
type input "0"
click at [656, 130] on input "0" at bounding box center [643, 131] width 43 height 26
click at [711, 128] on div "+/- 0 days" at bounding box center [700, 131] width 194 height 26
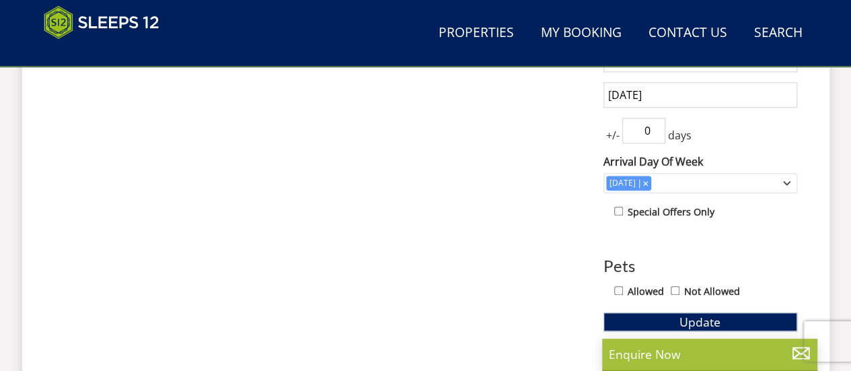
click at [707, 318] on span "Update" at bounding box center [699, 321] width 41 height 16
click at [689, 319] on span "Update" at bounding box center [699, 321] width 41 height 16
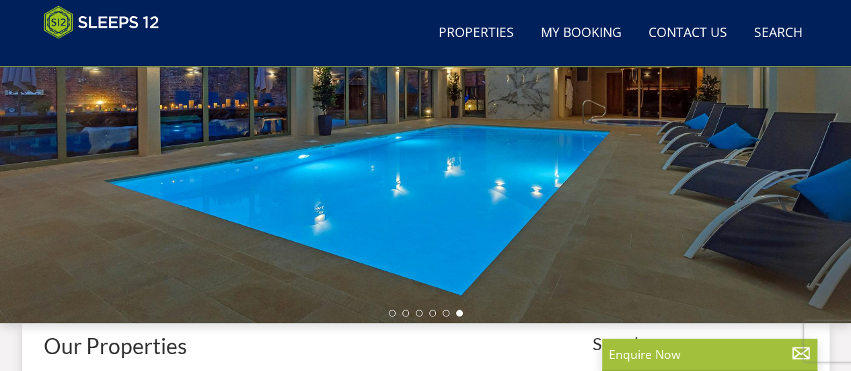
scroll to position [403, 0]
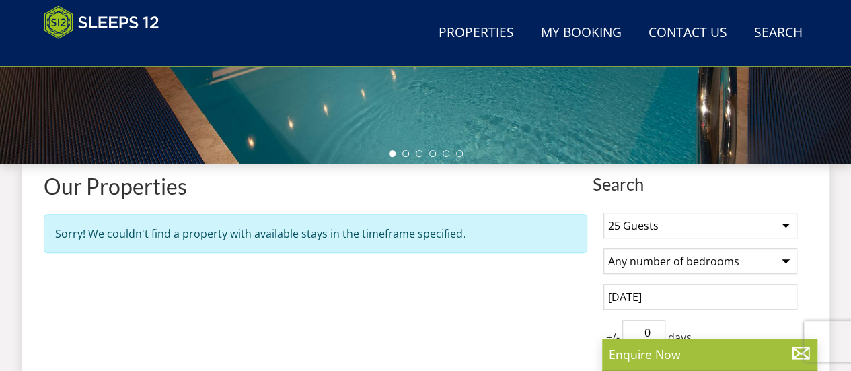
click at [786, 260] on select "Any number of bedrooms 3 Bedrooms 4 Bedrooms 5 Bedrooms 6 Bedrooms 7 Bedrooms 8…" at bounding box center [700, 261] width 194 height 26
select select "13"
click at [603, 248] on select "Any number of bedrooms 3 Bedrooms 4 Bedrooms 5 Bedrooms 6 Bedrooms 7 Bedrooms 8…" at bounding box center [700, 261] width 194 height 26
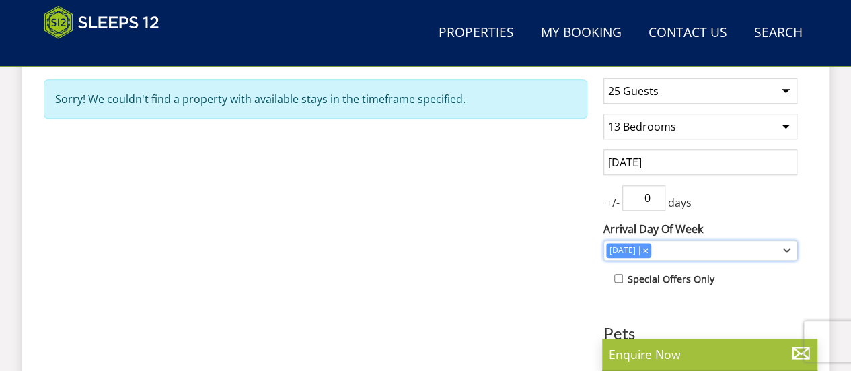
click at [785, 246] on icon "Combobox" at bounding box center [786, 250] width 7 height 8
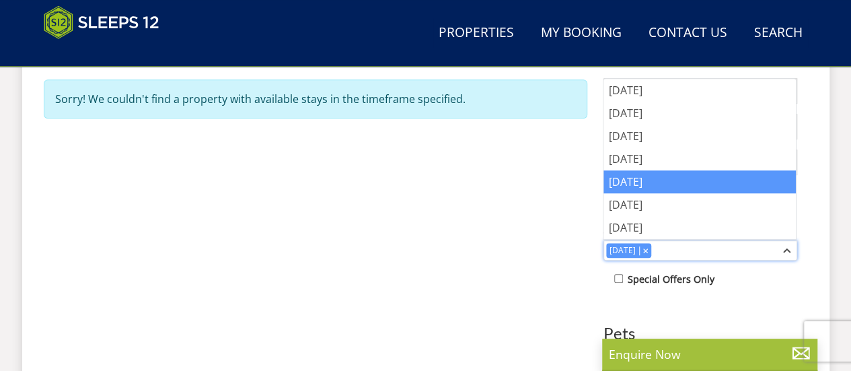
click at [643, 247] on icon "Combobox" at bounding box center [645, 249] width 5 height 5
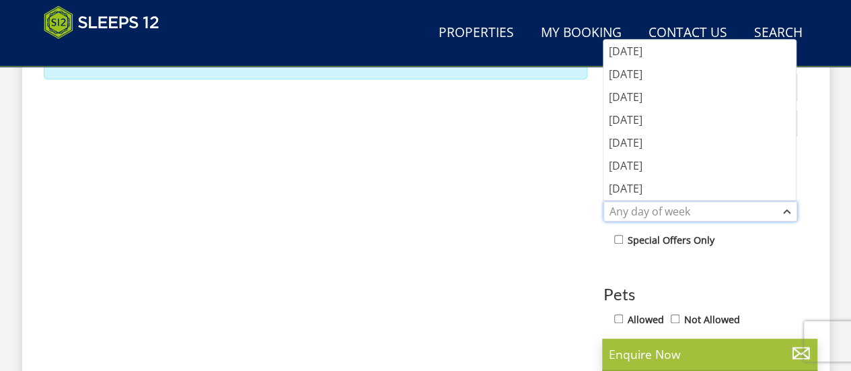
scroll to position [605, 0]
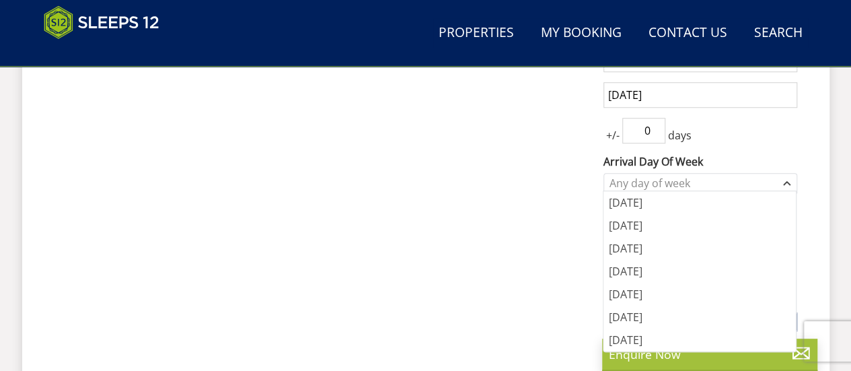
click at [518, 204] on div "Properties Our Properties Sorry! We couldn't find a property with available sta…" at bounding box center [315, 203] width 543 height 462
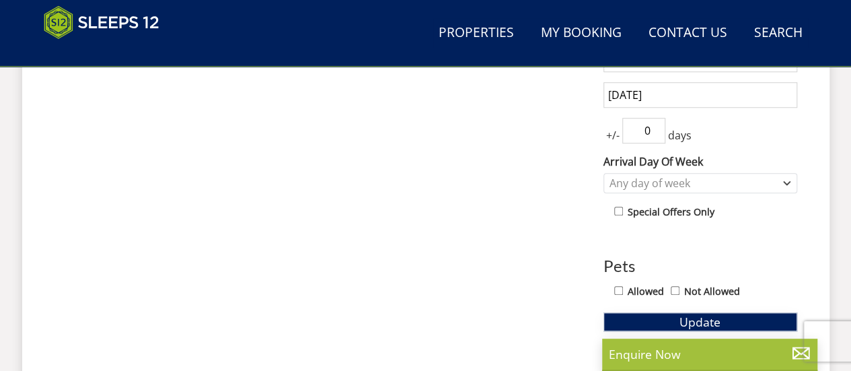
click at [716, 322] on span "Update" at bounding box center [699, 321] width 41 height 16
click at [709, 318] on span "Update" at bounding box center [699, 321] width 41 height 16
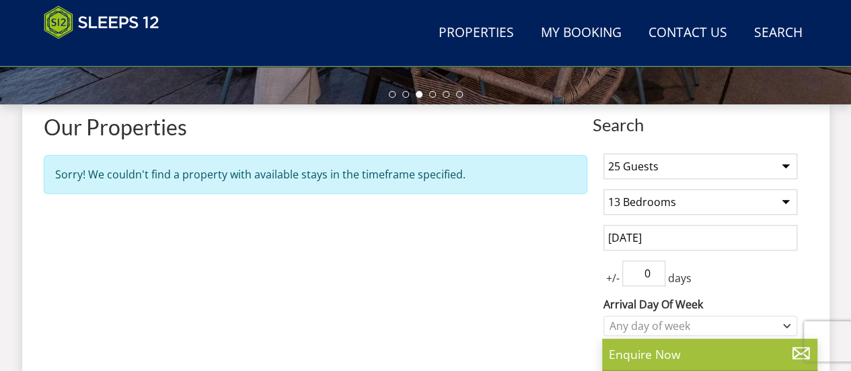
scroll to position [336, 0]
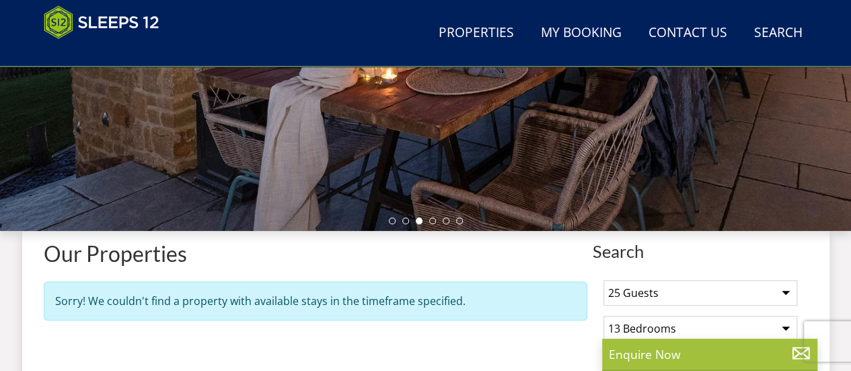
select select "25"
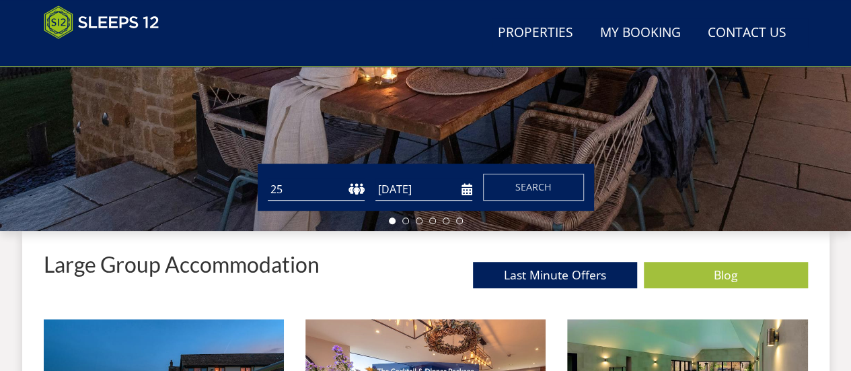
scroll to position [293, 0]
